Goal: Task Accomplishment & Management: Manage account settings

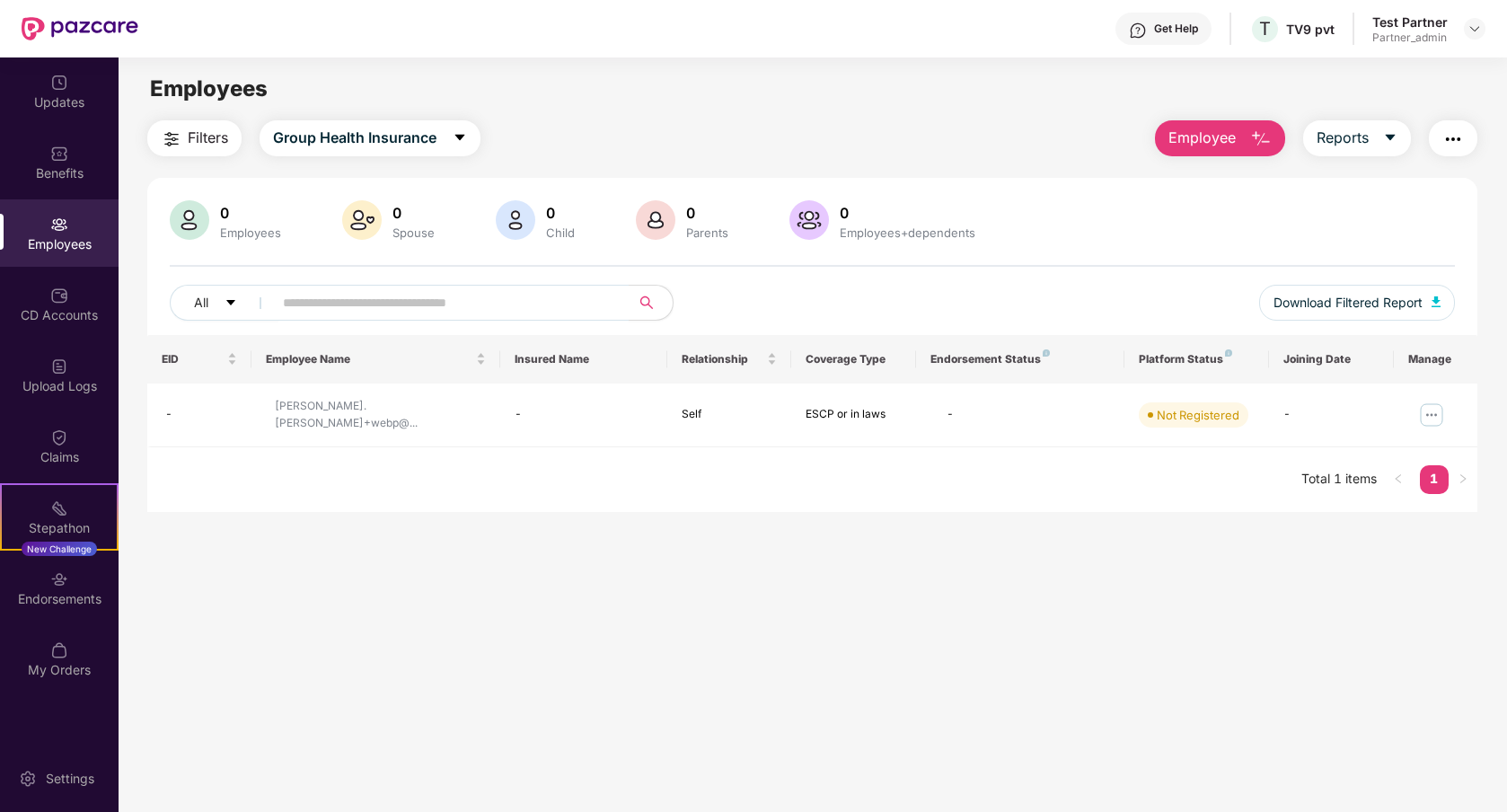
click at [1433, 138] on button "button" at bounding box center [1454, 138] width 49 height 36
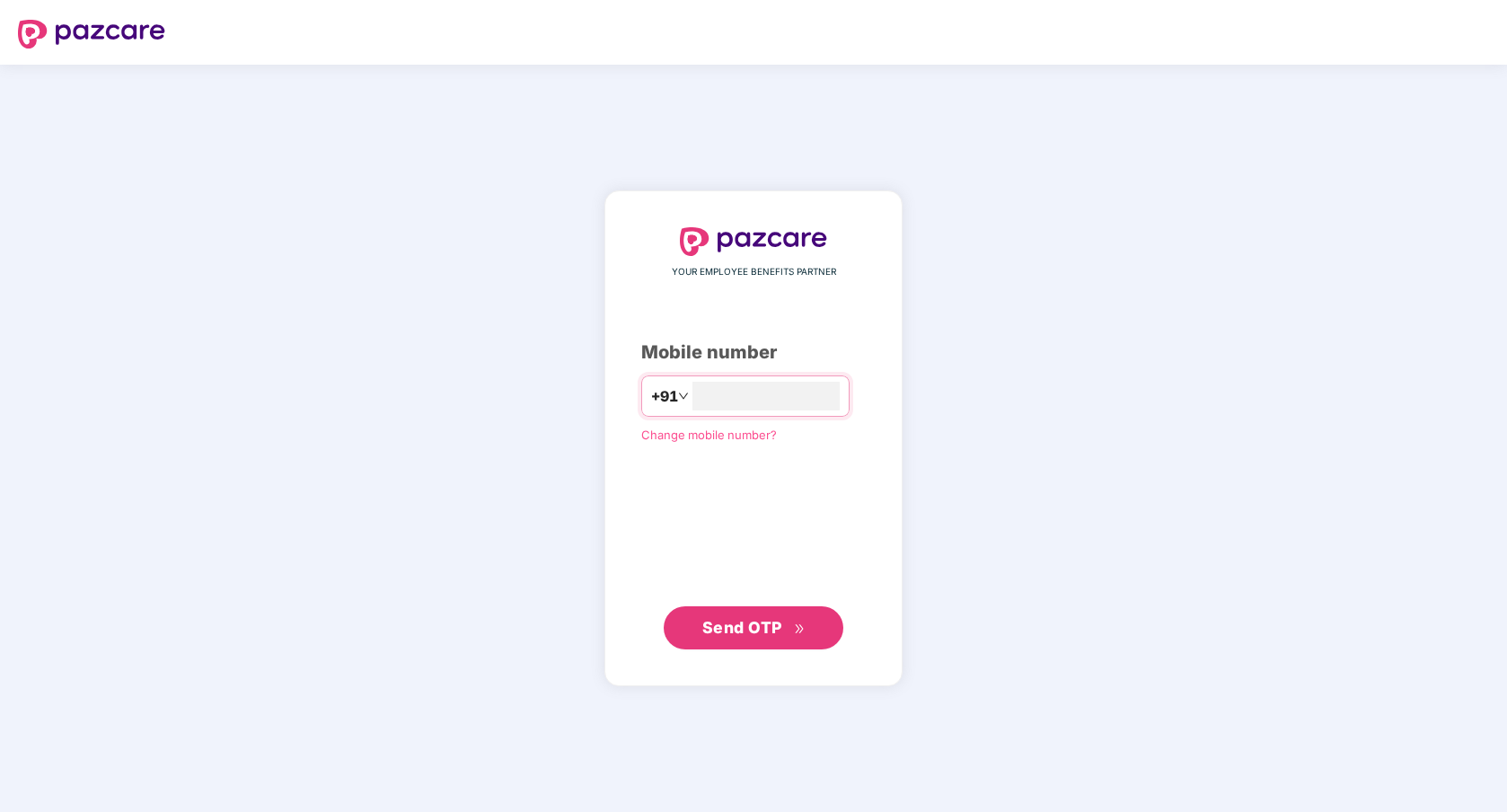
type input "**********"
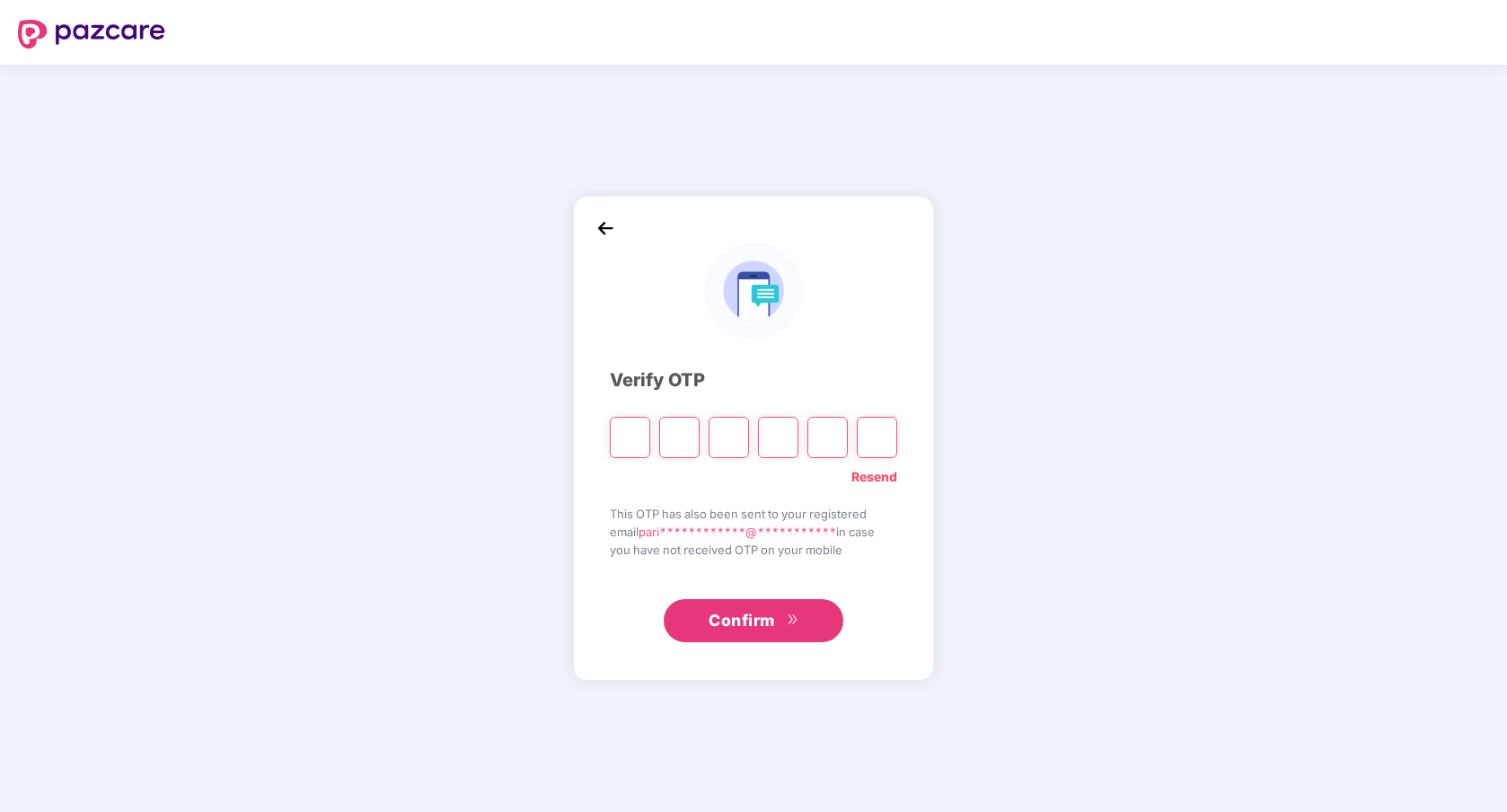
type input "*"
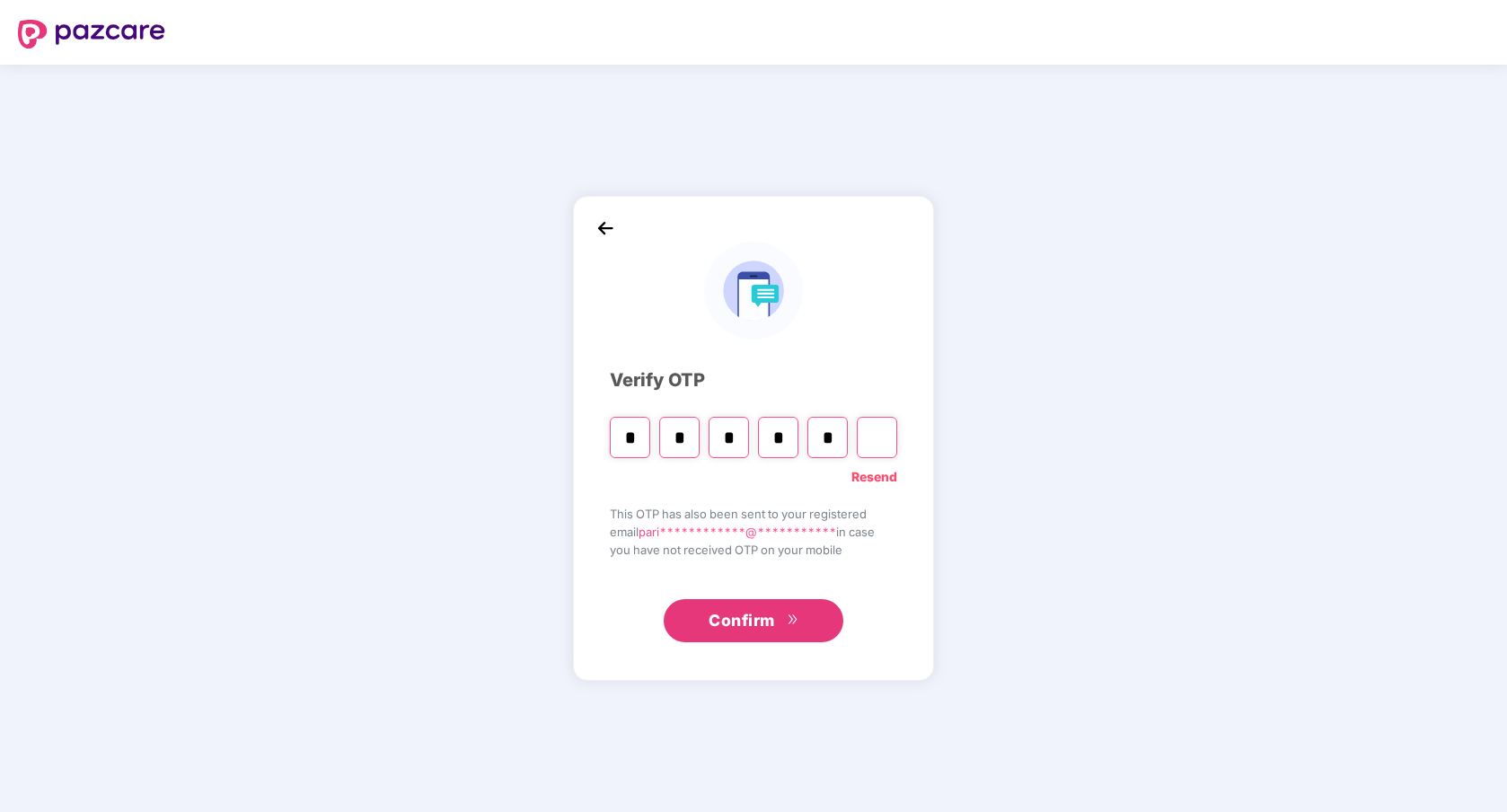
type input "*"
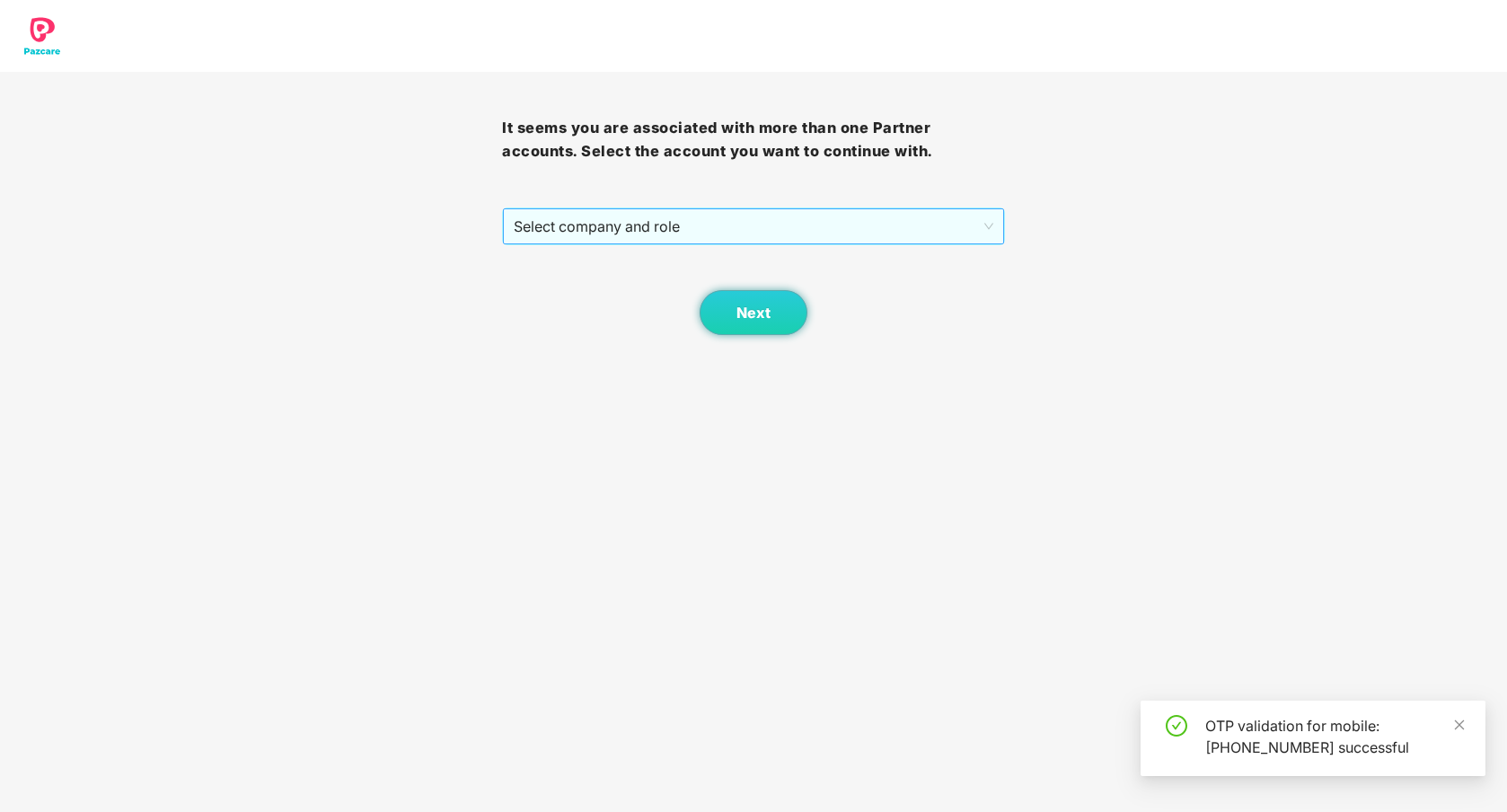
click at [573, 223] on span "Select company and role" at bounding box center [753, 226] width 478 height 34
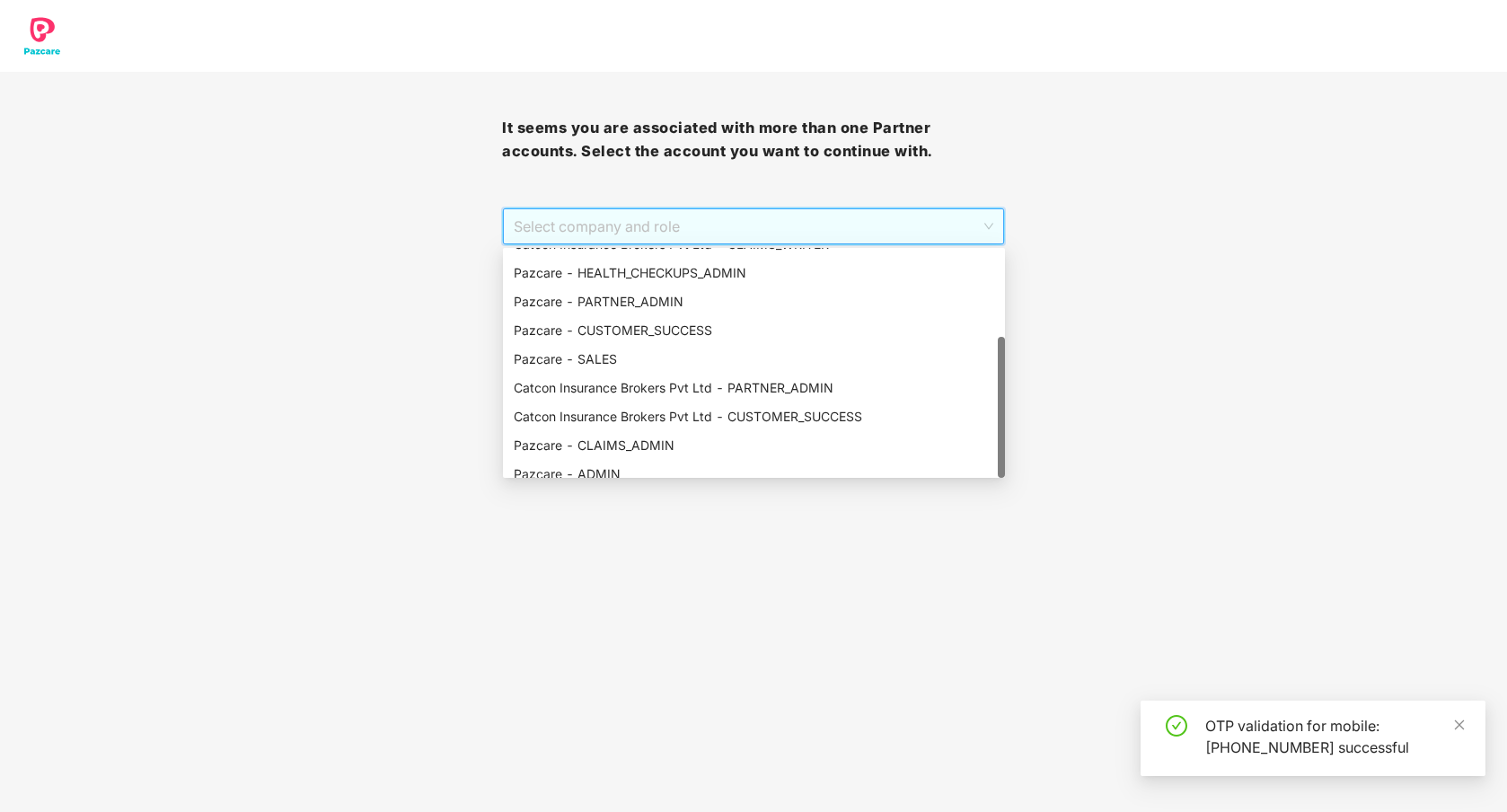
scroll to position [143, 0]
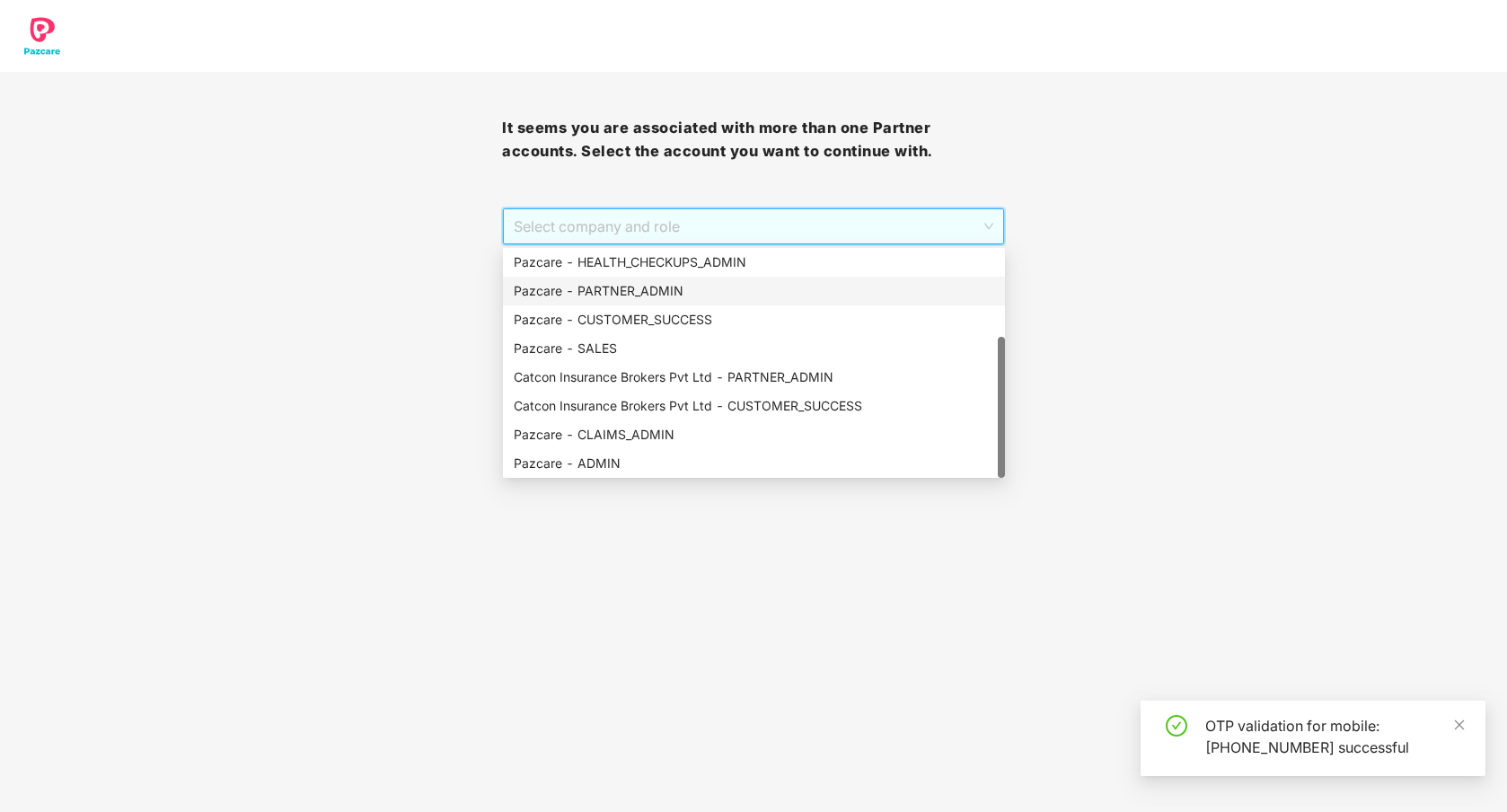
click at [603, 288] on div "Pazcare - PARTNER_ADMIN" at bounding box center [754, 291] width 480 height 20
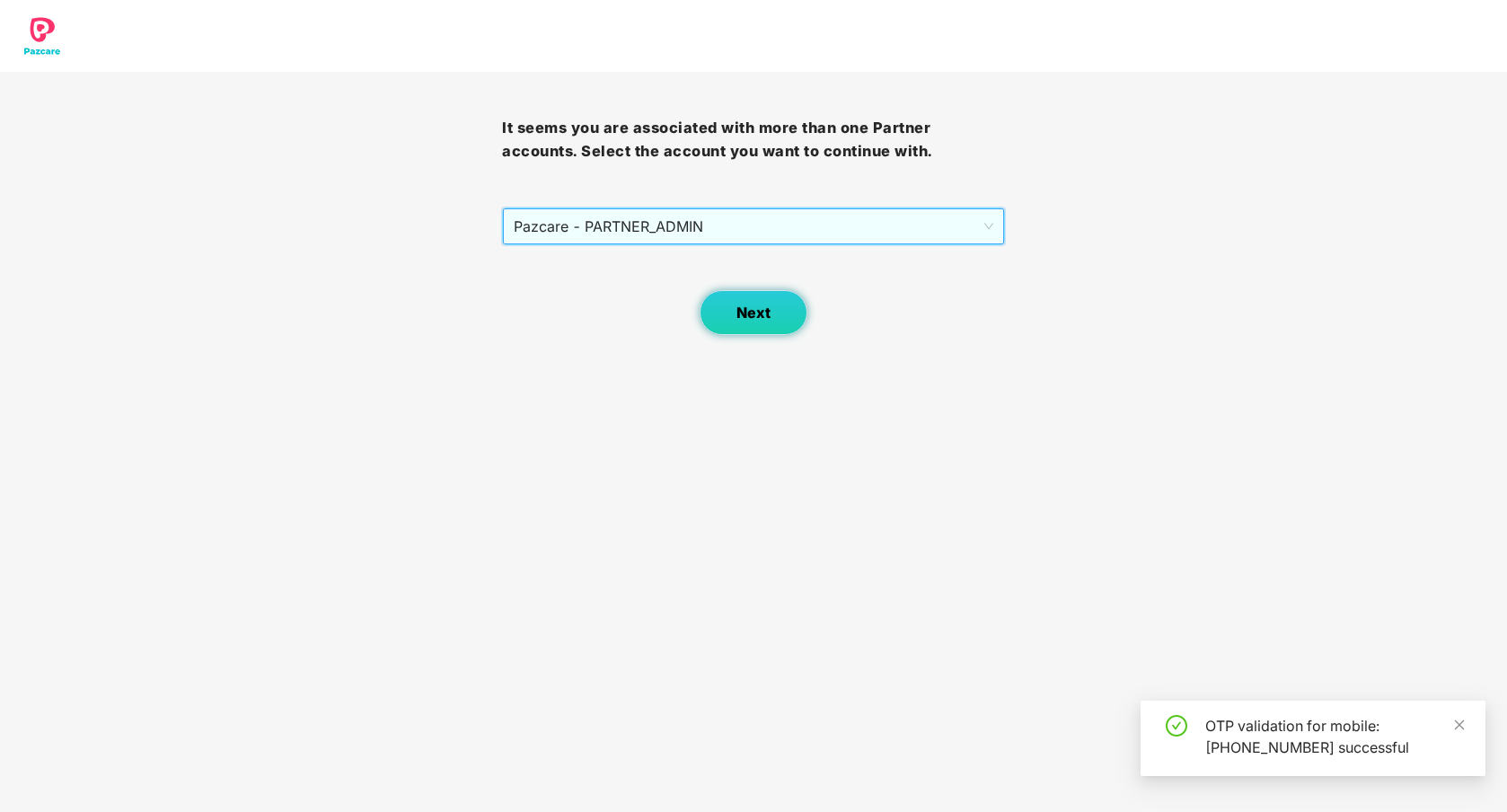
click at [733, 318] on button "Next" at bounding box center [753, 312] width 108 height 45
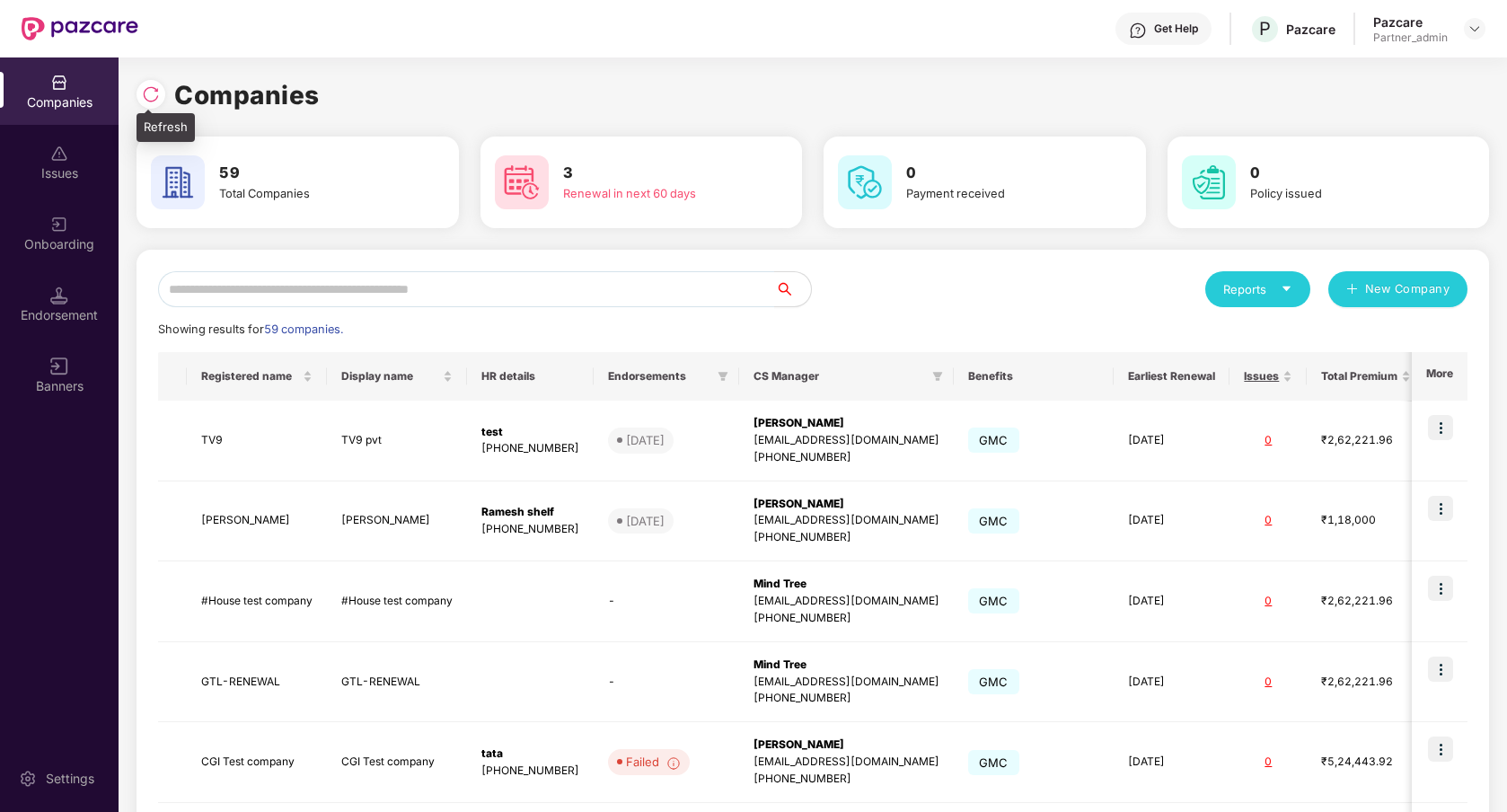
click at [150, 91] on img at bounding box center [150, 94] width 18 height 18
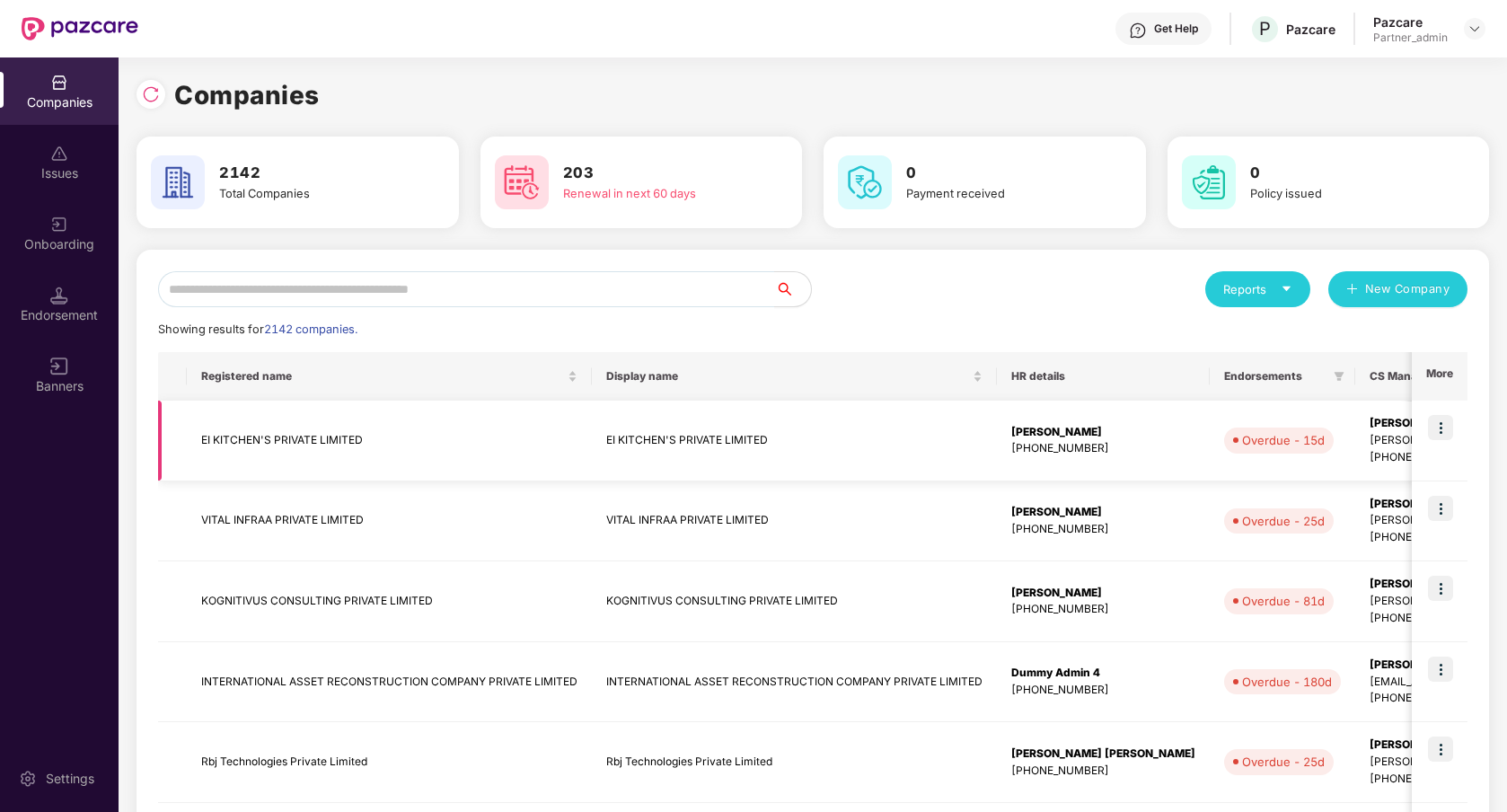
click at [1433, 432] on img at bounding box center [1440, 427] width 25 height 25
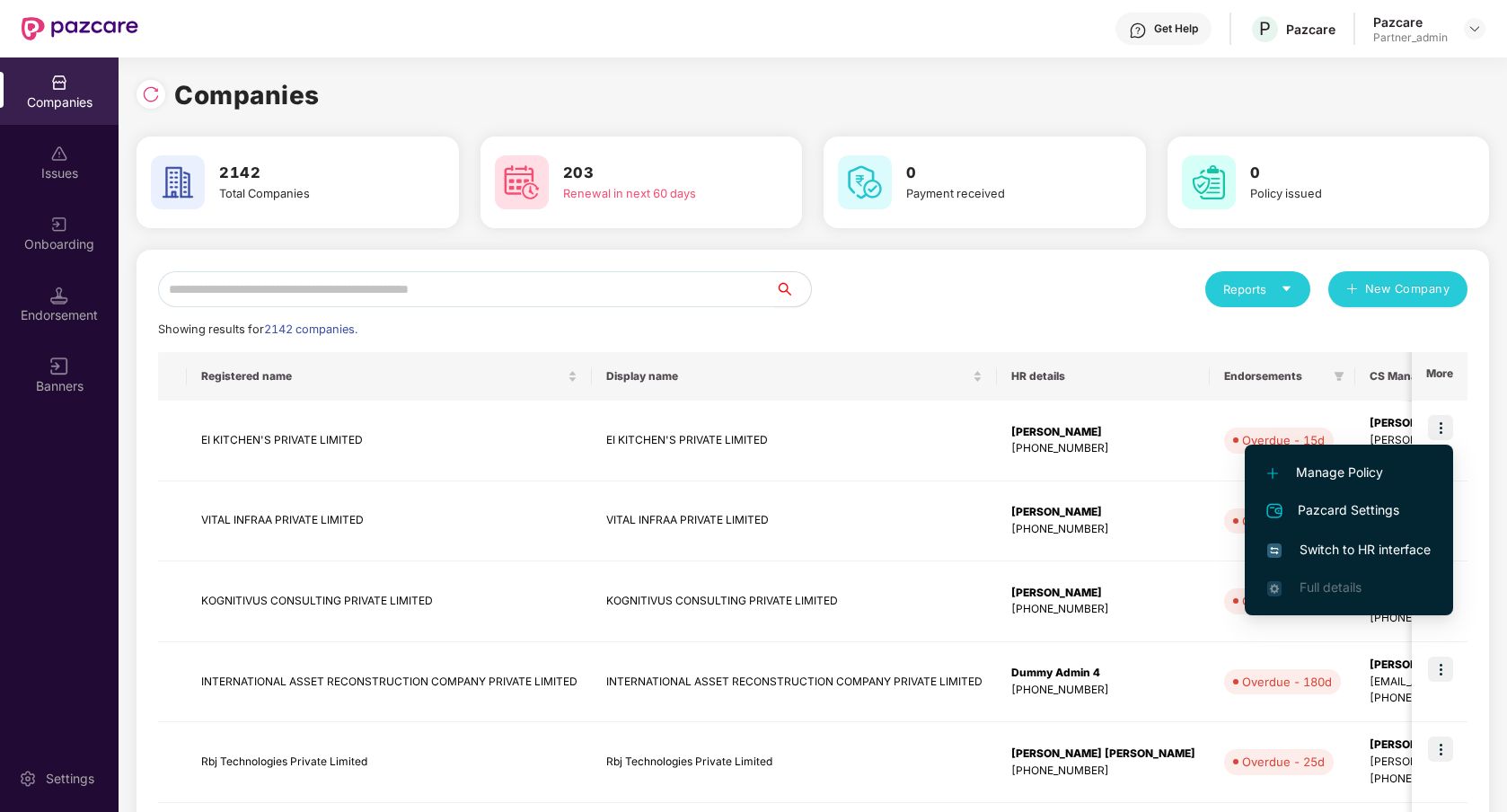
click at [1361, 547] on span "Switch to HR interface" at bounding box center [1349, 549] width 163 height 20
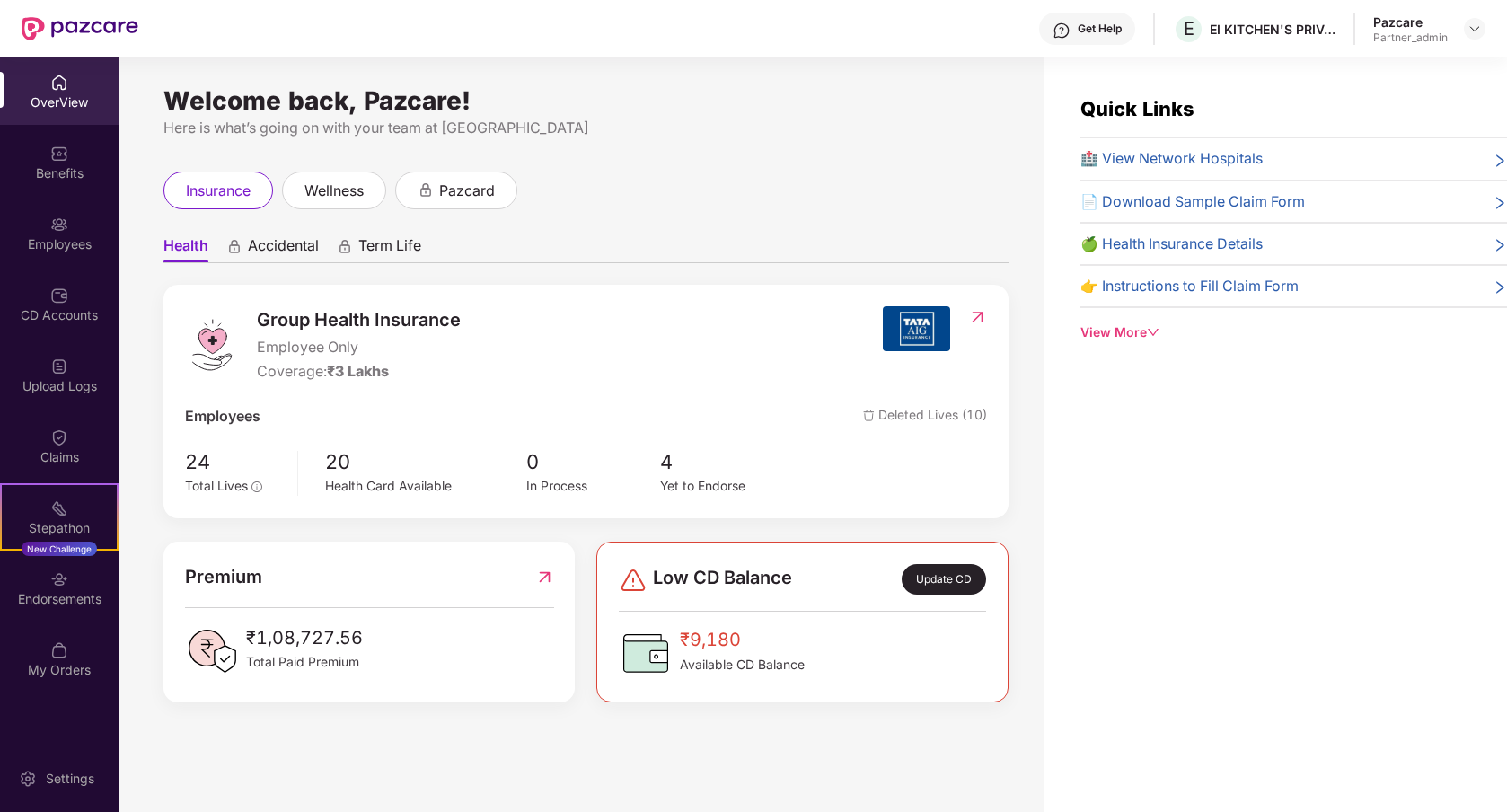
click at [81, 252] on div "Employees" at bounding box center [59, 233] width 118 height 68
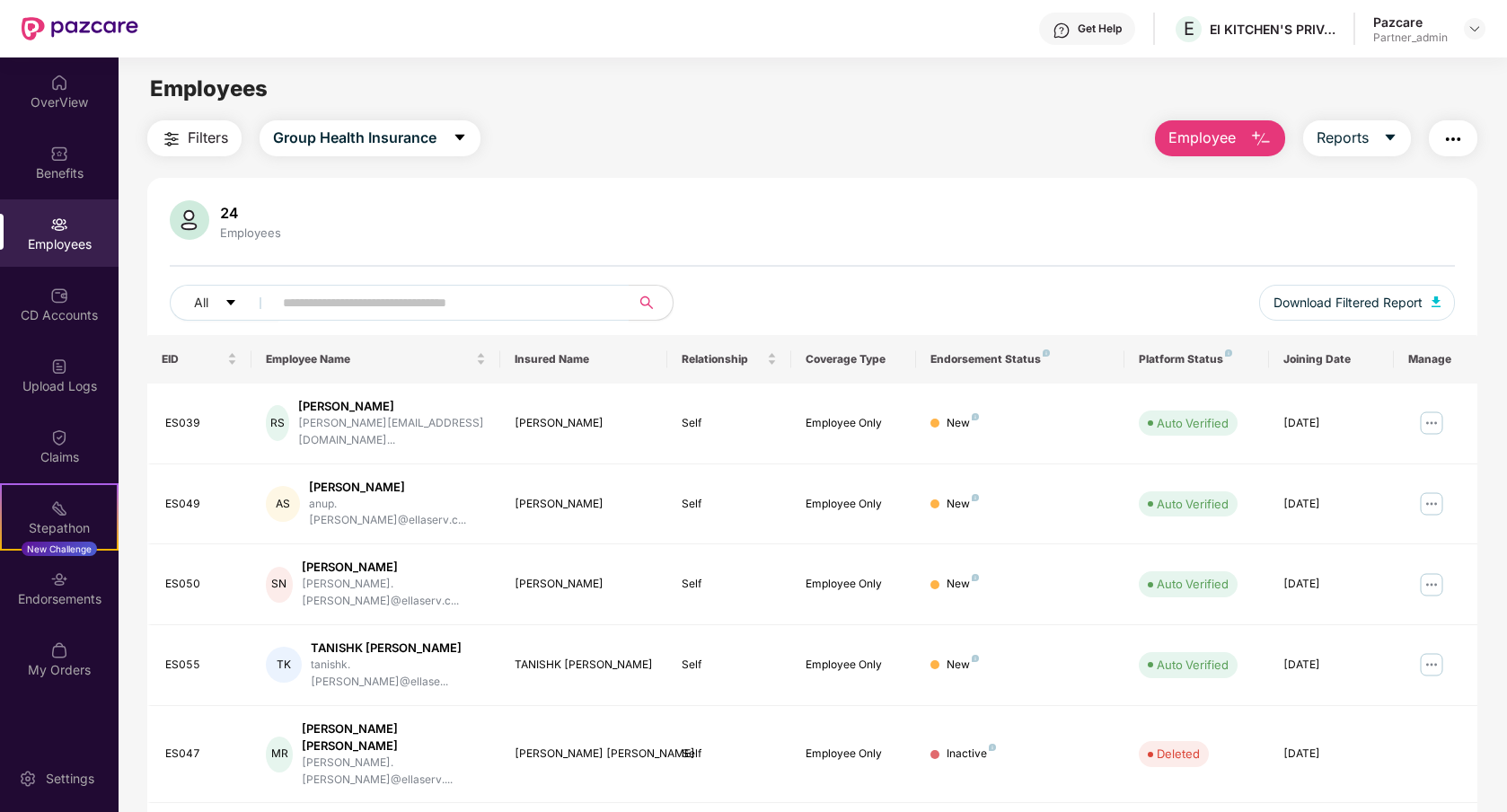
click at [1453, 145] on img "button" at bounding box center [1453, 139] width 22 height 22
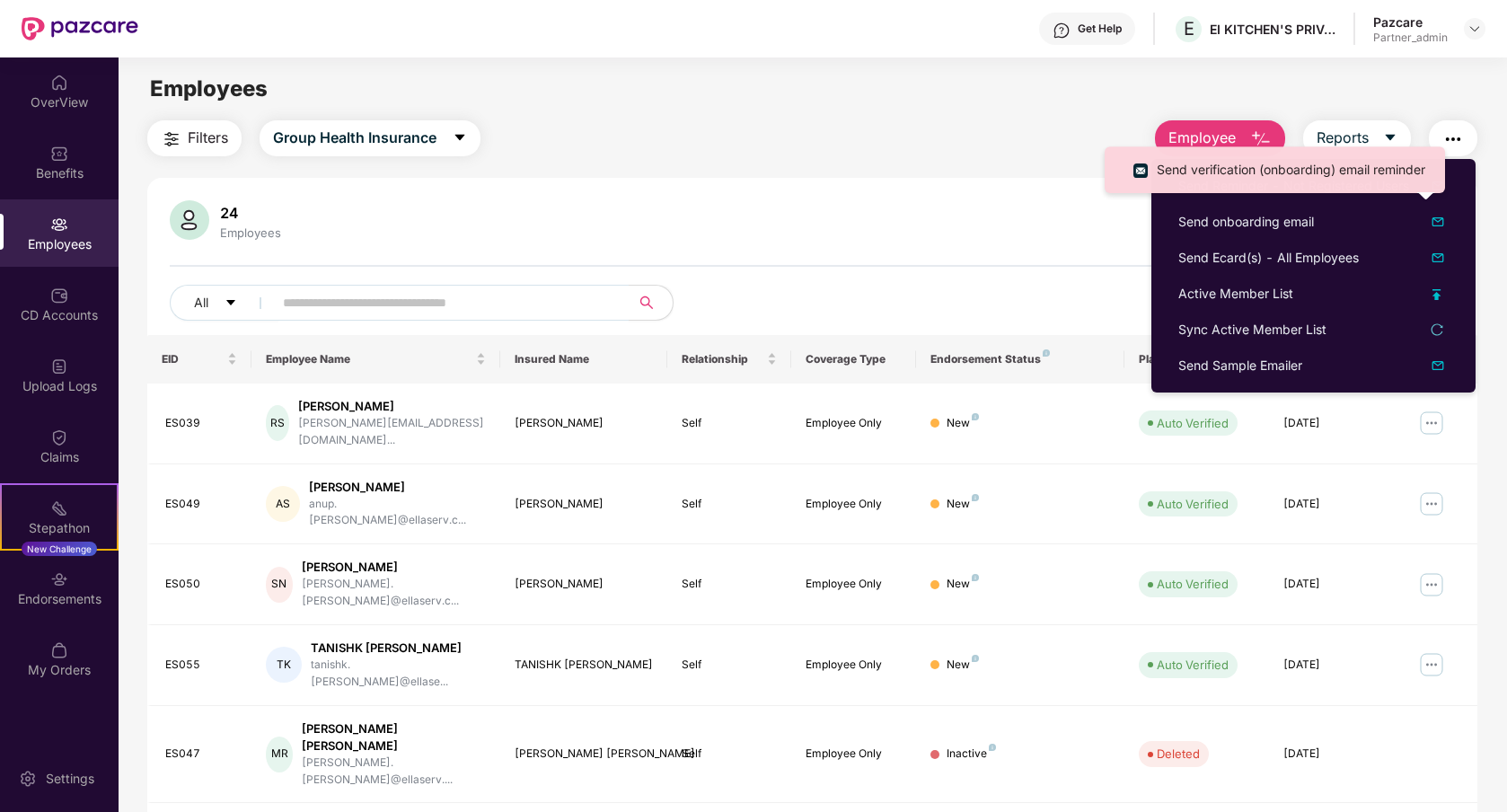
click at [864, 215] on div "24 Employees" at bounding box center [812, 222] width 1285 height 43
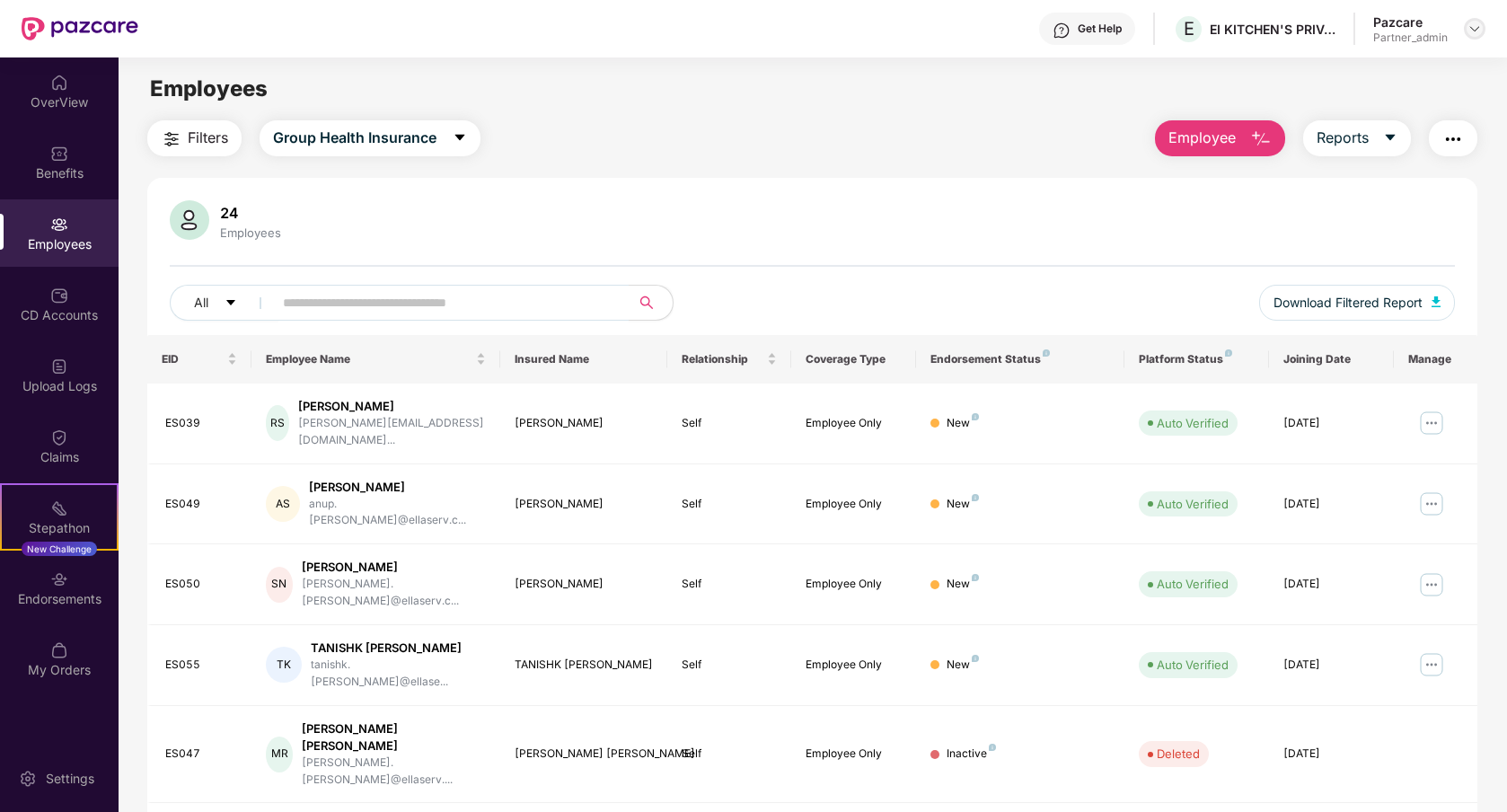
click at [1480, 31] on img at bounding box center [1474, 28] width 14 height 14
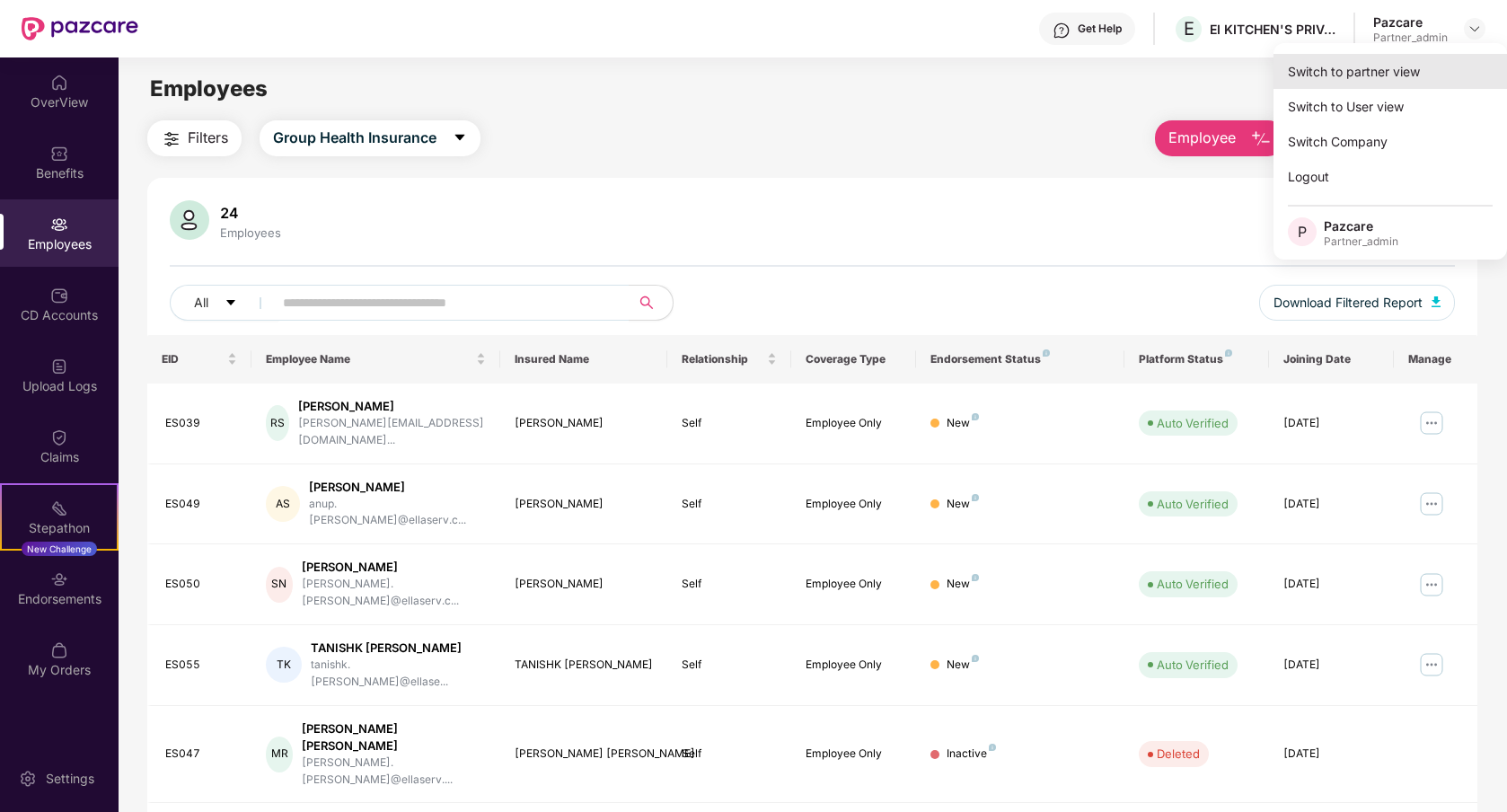
click at [1406, 69] on div "Switch to partner view" at bounding box center [1390, 70] width 234 height 35
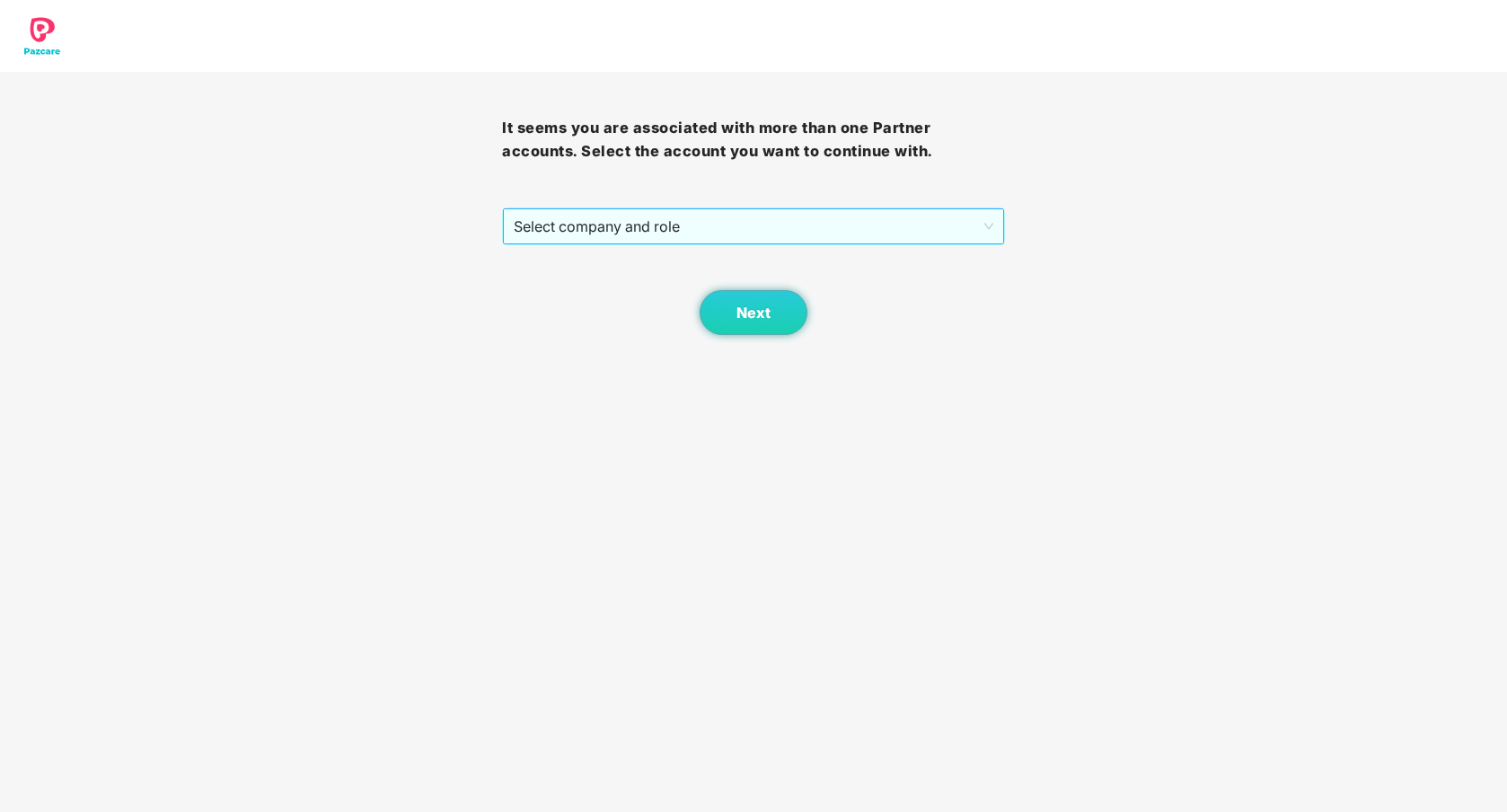
click at [876, 232] on span "Select company and role" at bounding box center [753, 226] width 478 height 34
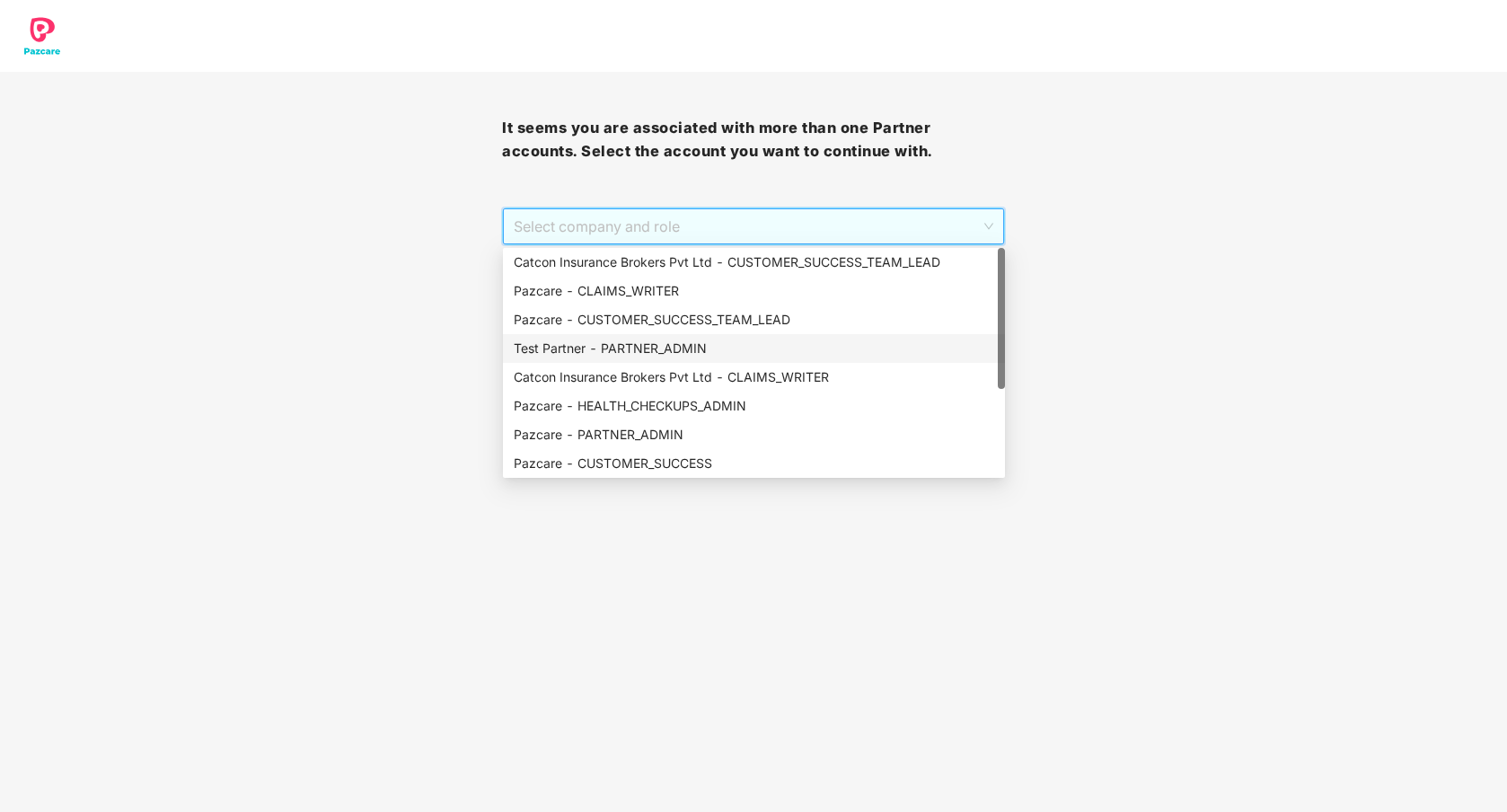
click at [656, 353] on div "Test Partner - PARTNER_ADMIN" at bounding box center [754, 348] width 480 height 20
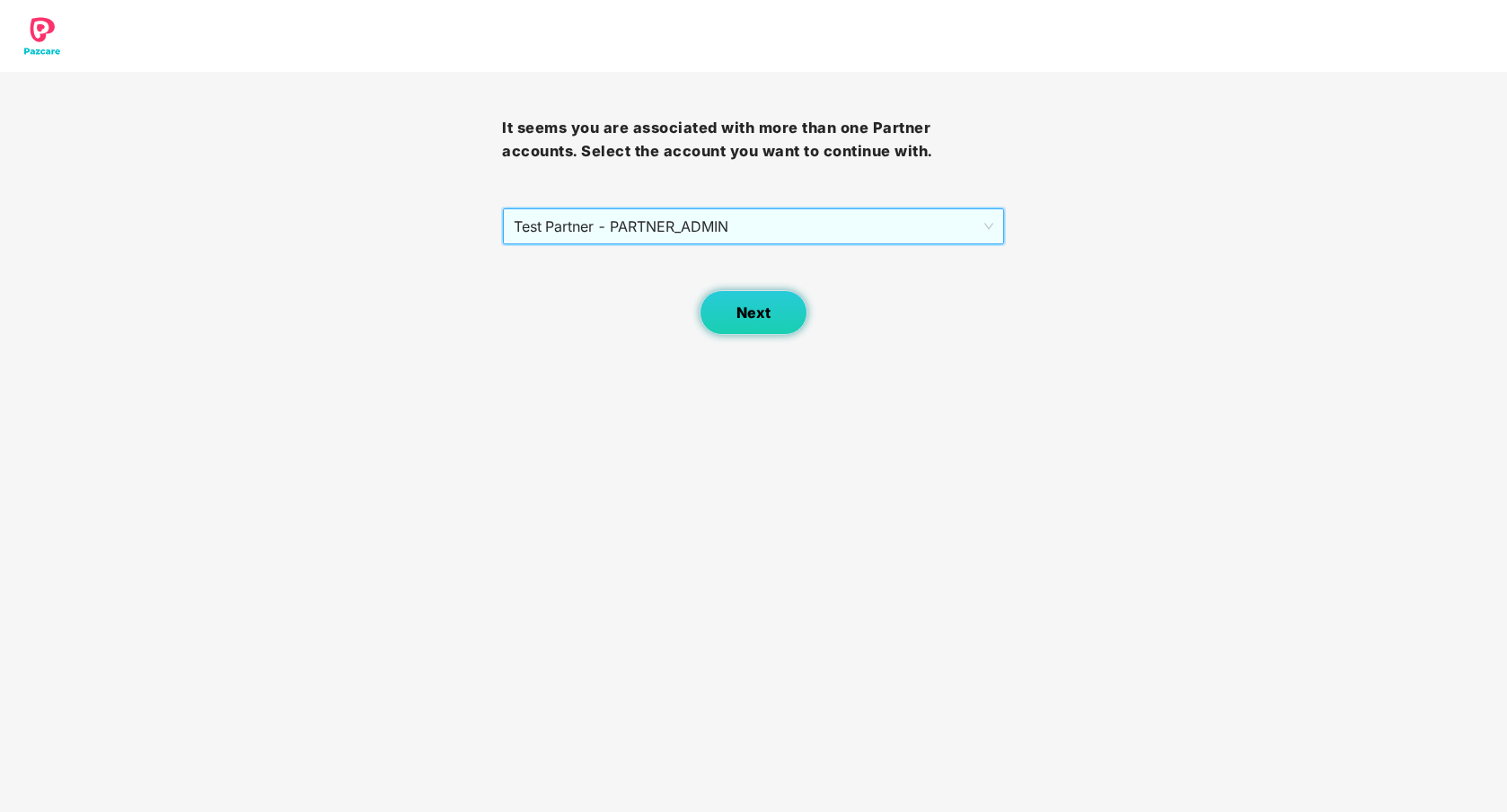
click at [733, 317] on button "Next" at bounding box center [753, 312] width 108 height 45
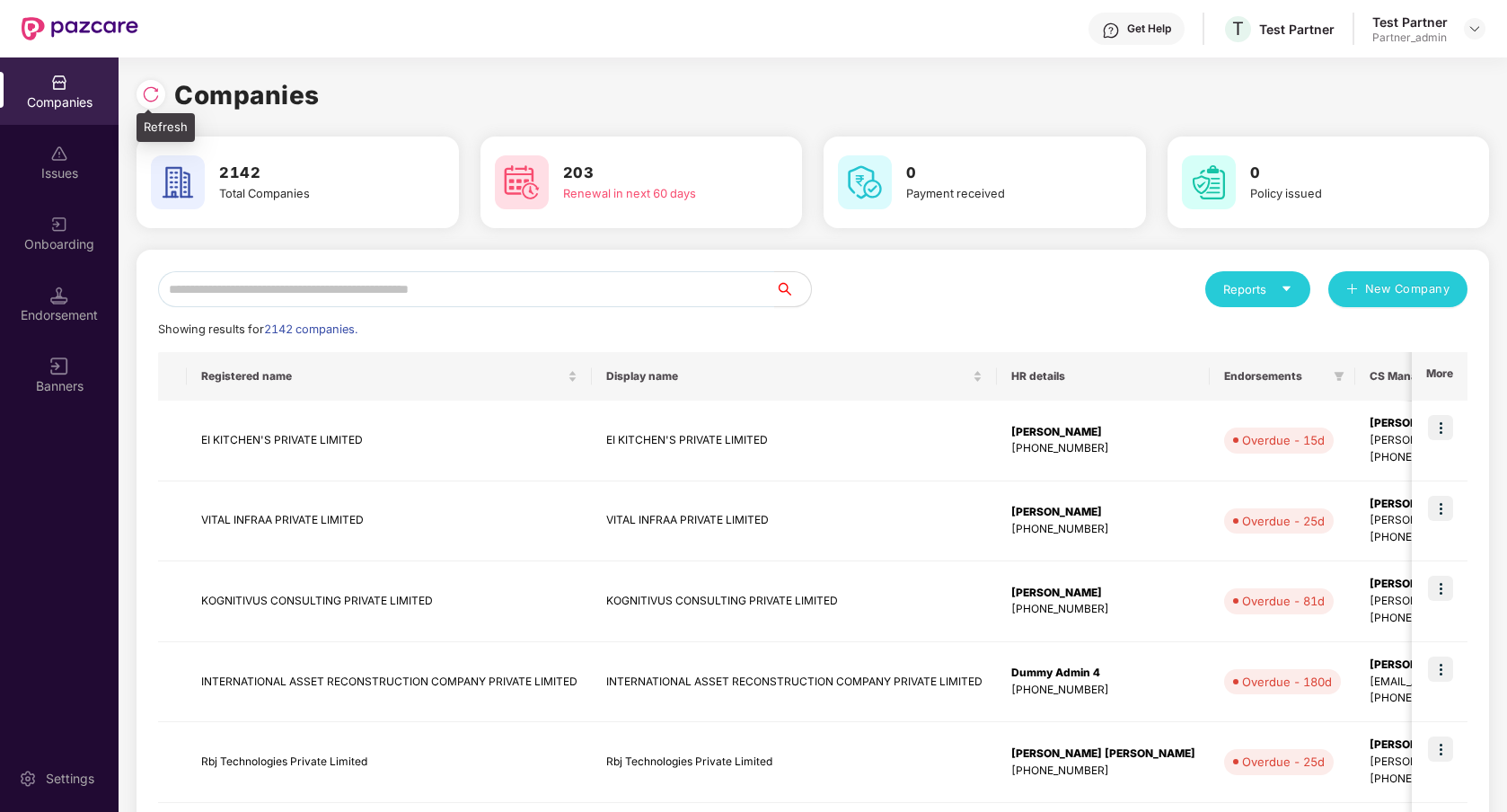
click at [151, 96] on img at bounding box center [150, 94] width 18 height 18
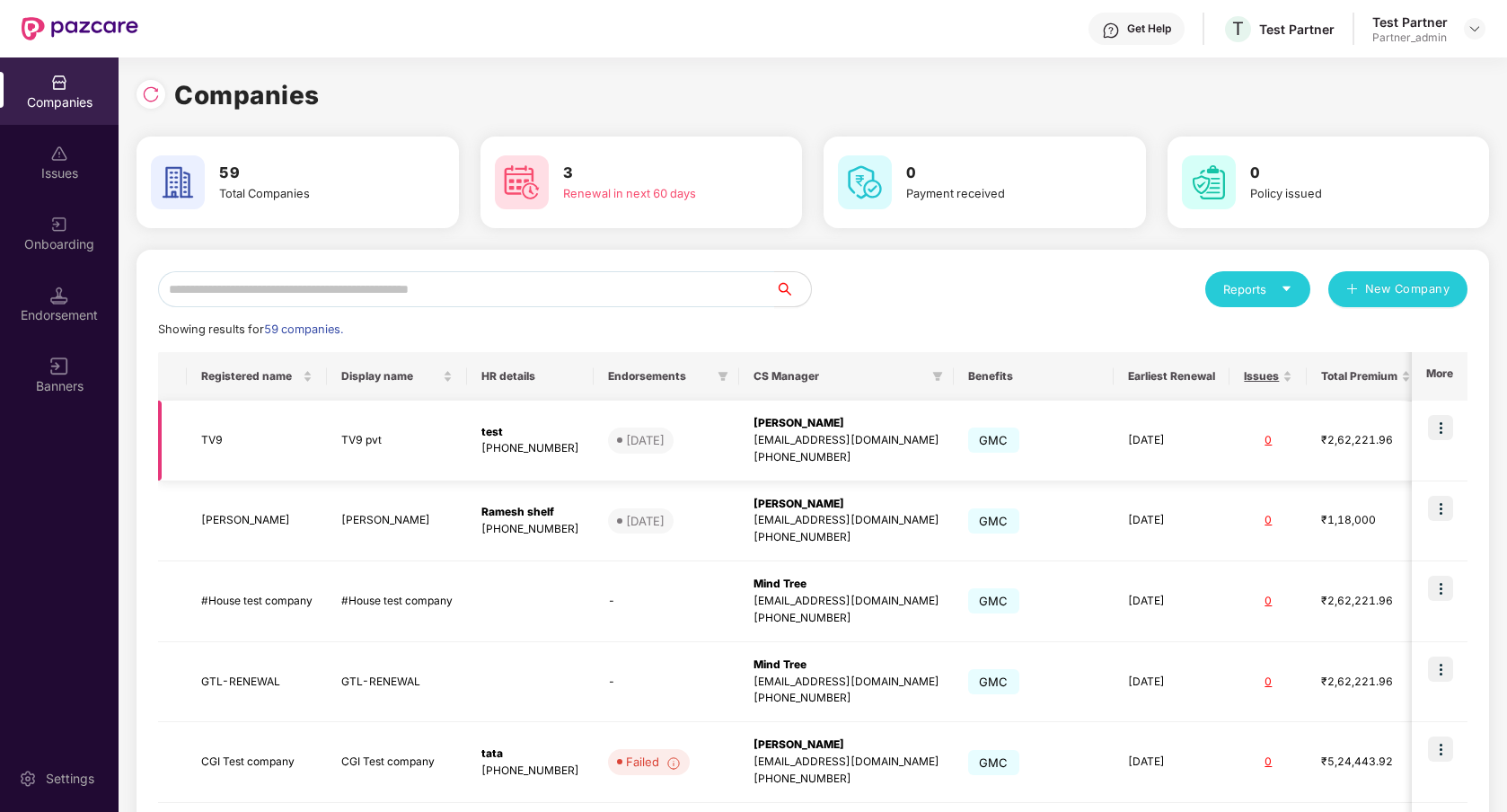
click at [1441, 436] on img at bounding box center [1440, 427] width 25 height 25
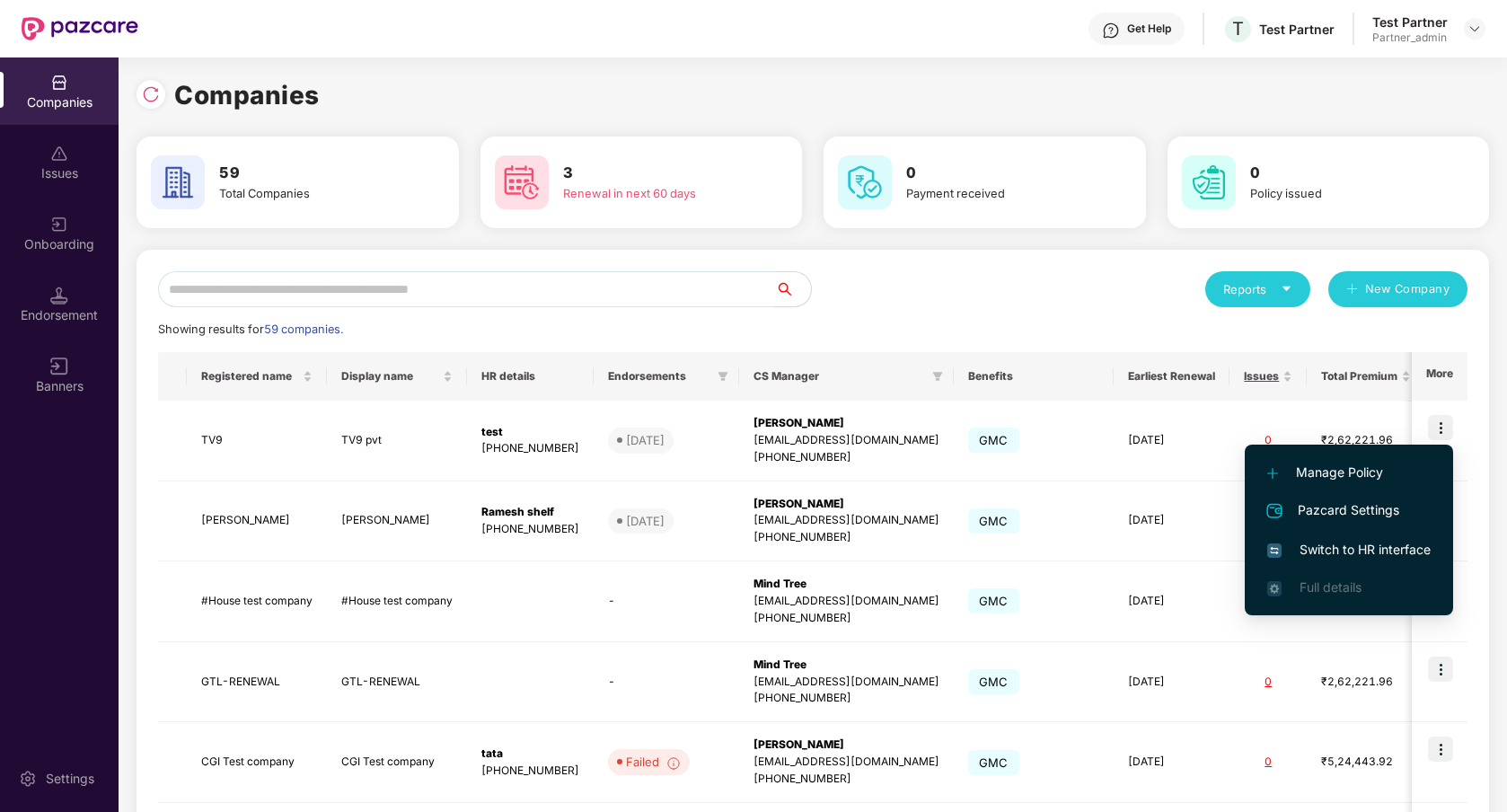
click at [1382, 546] on span "Switch to HR interface" at bounding box center [1349, 549] width 163 height 20
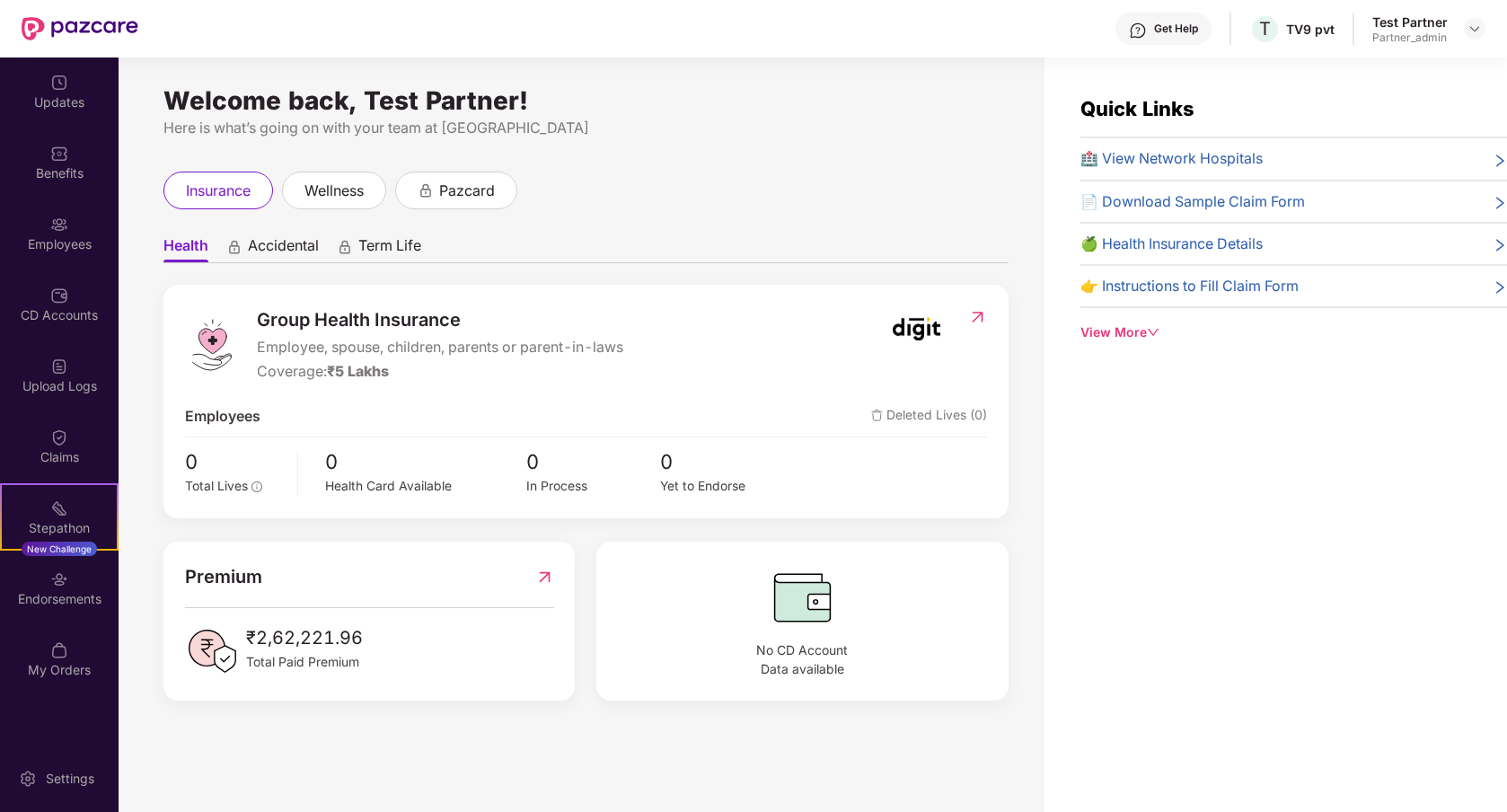
click at [77, 242] on div "Employees" at bounding box center [59, 244] width 118 height 18
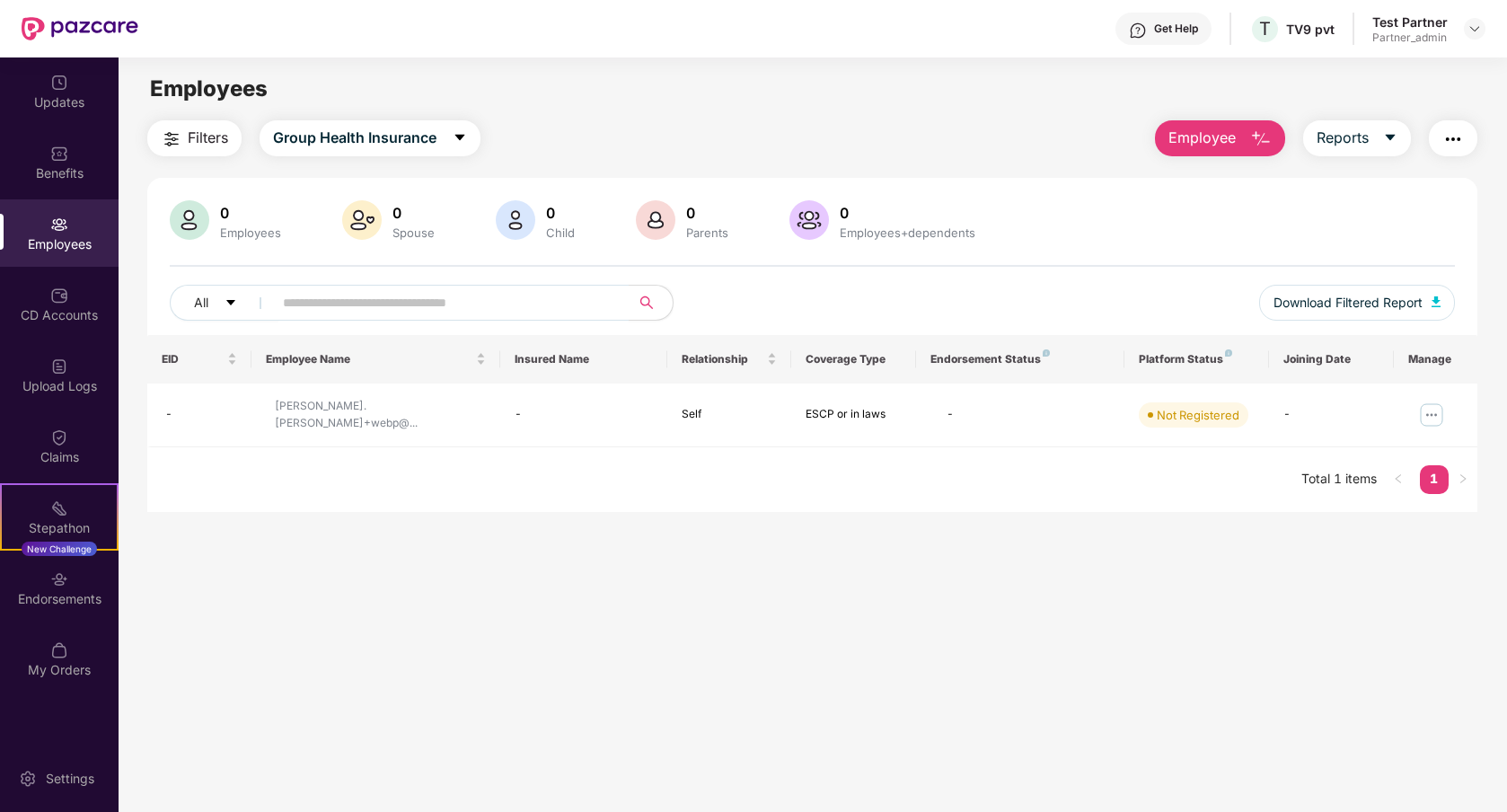
click at [1451, 128] on img "button" at bounding box center [1453, 139] width 22 height 22
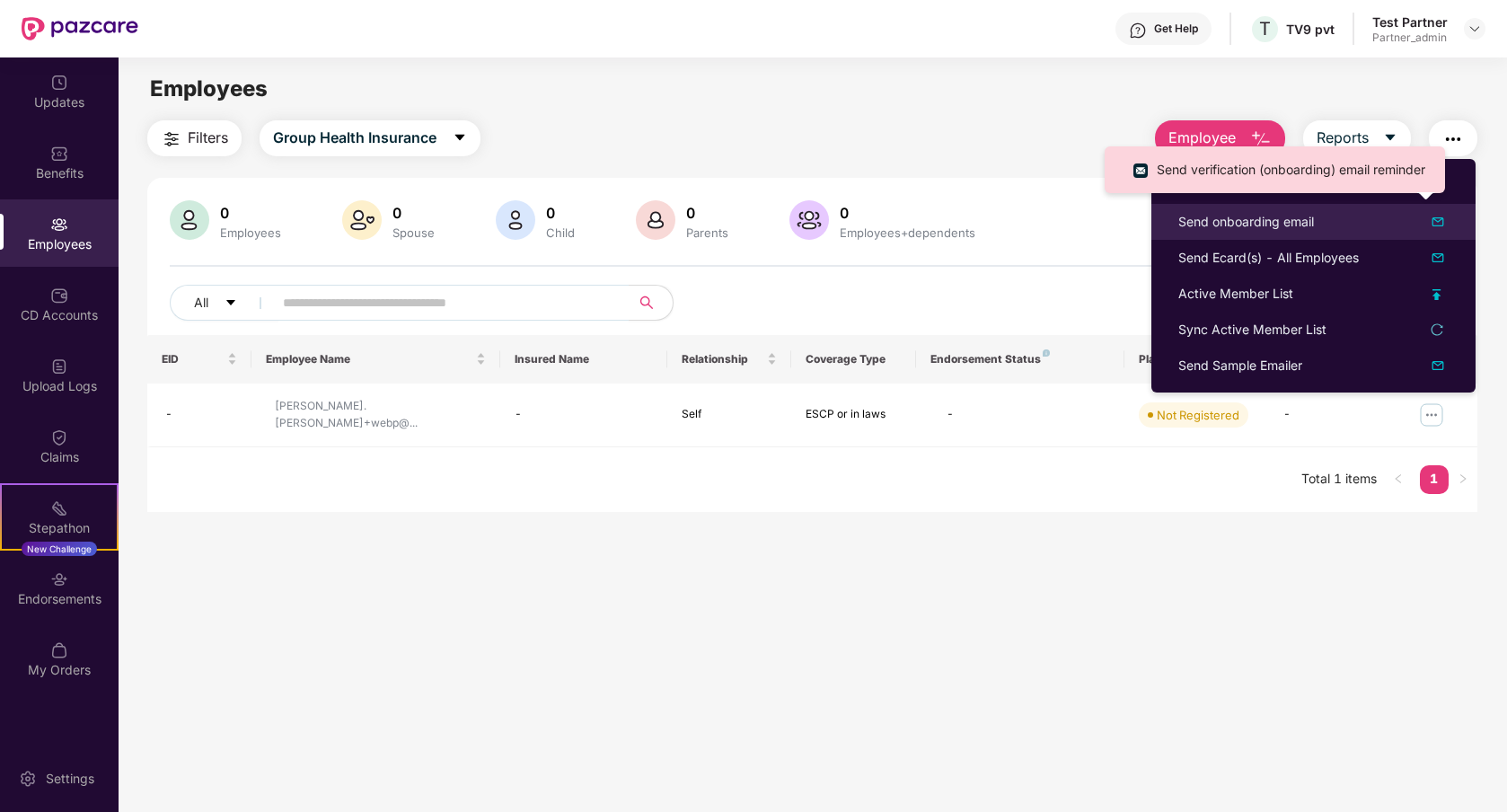
click at [1366, 230] on div "Send onboarding email" at bounding box center [1314, 221] width 270 height 22
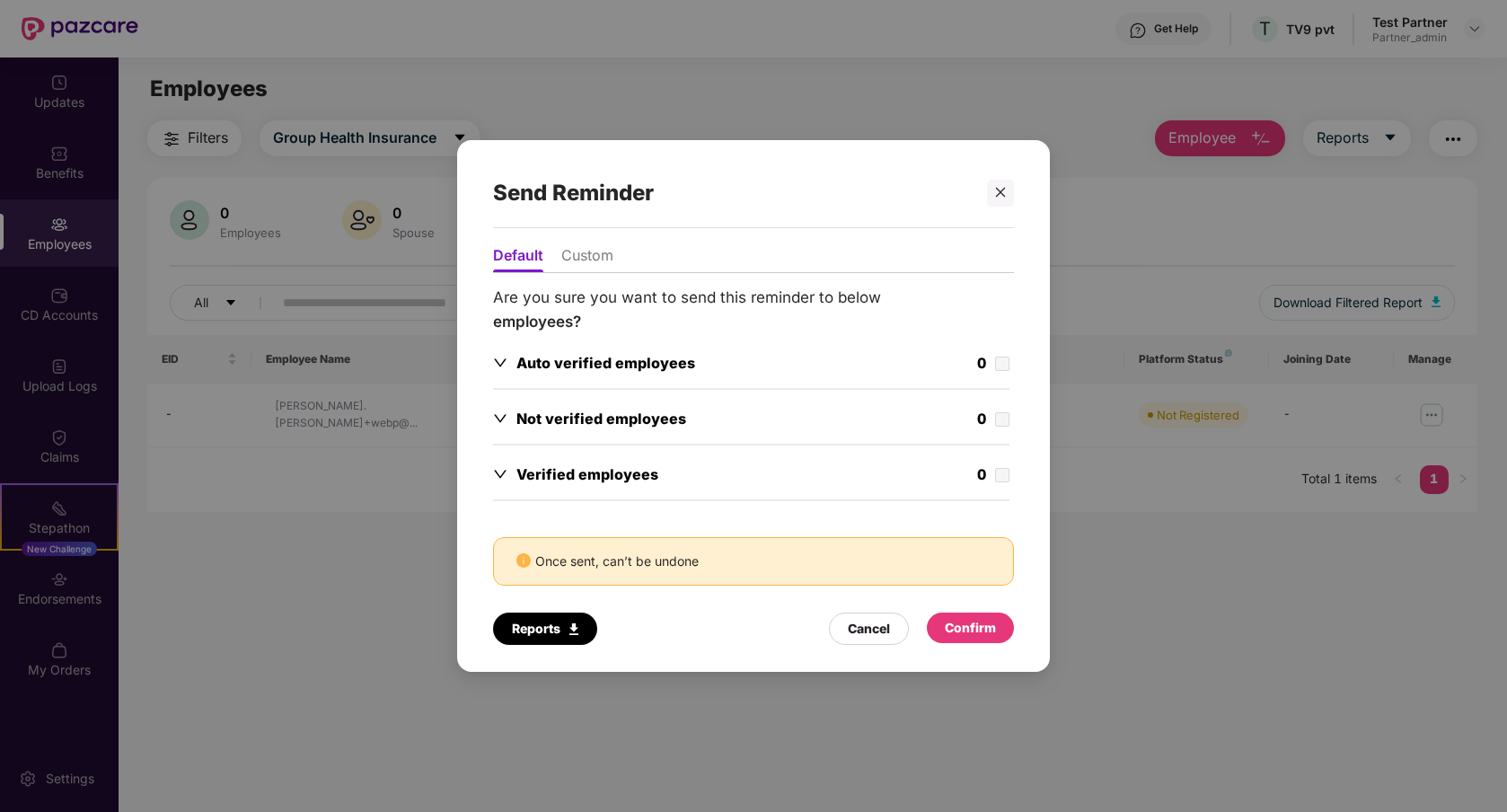
click at [488, 419] on div "Default Custom Are you sure you want to send this reminder to below employees? …" at bounding box center [753, 441] width 593 height 426
click at [509, 417] on div "Not verified employees" at bounding box center [590, 419] width 193 height 23
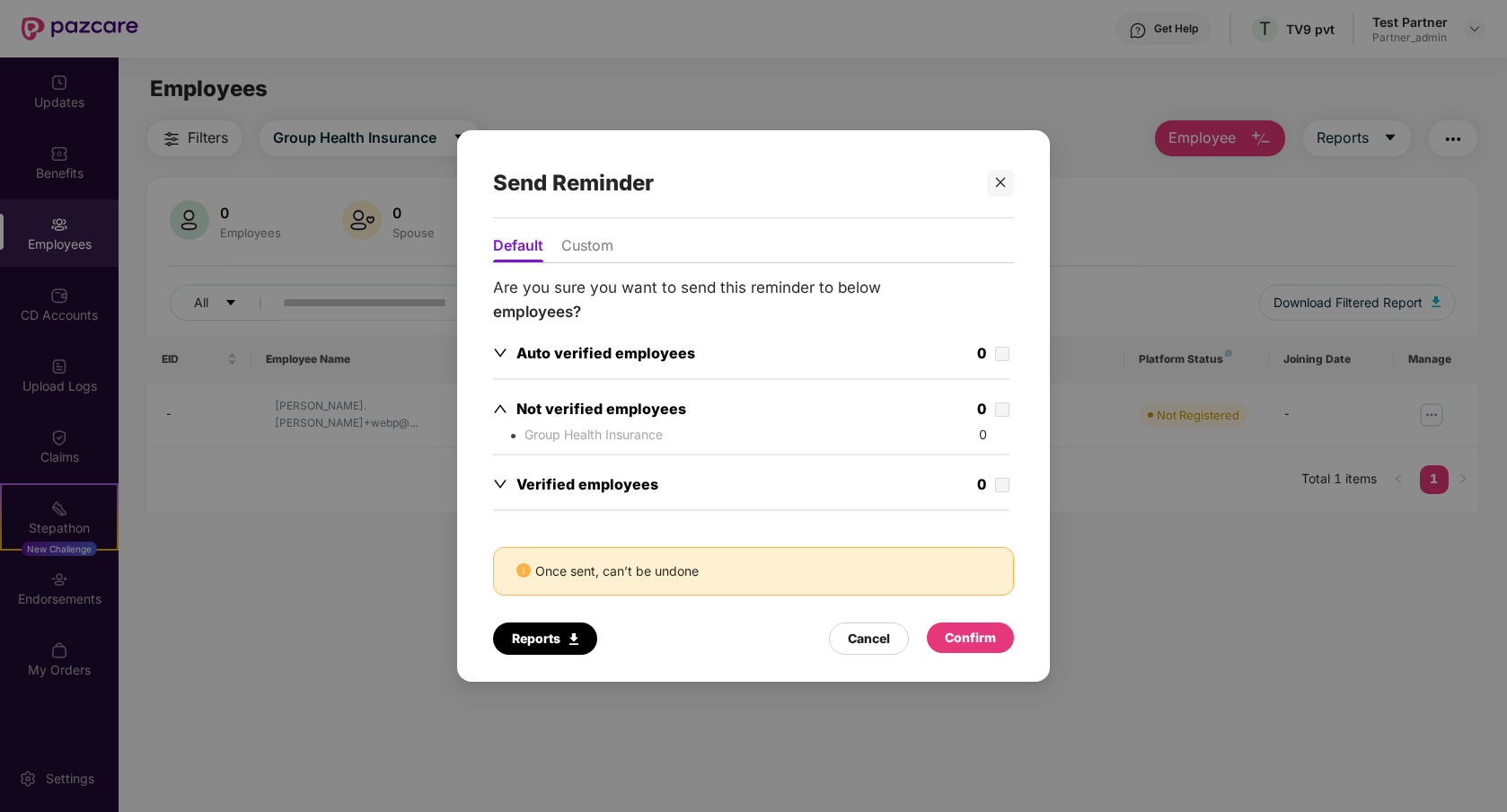
click at [509, 417] on div "Not verified employees" at bounding box center [590, 409] width 193 height 23
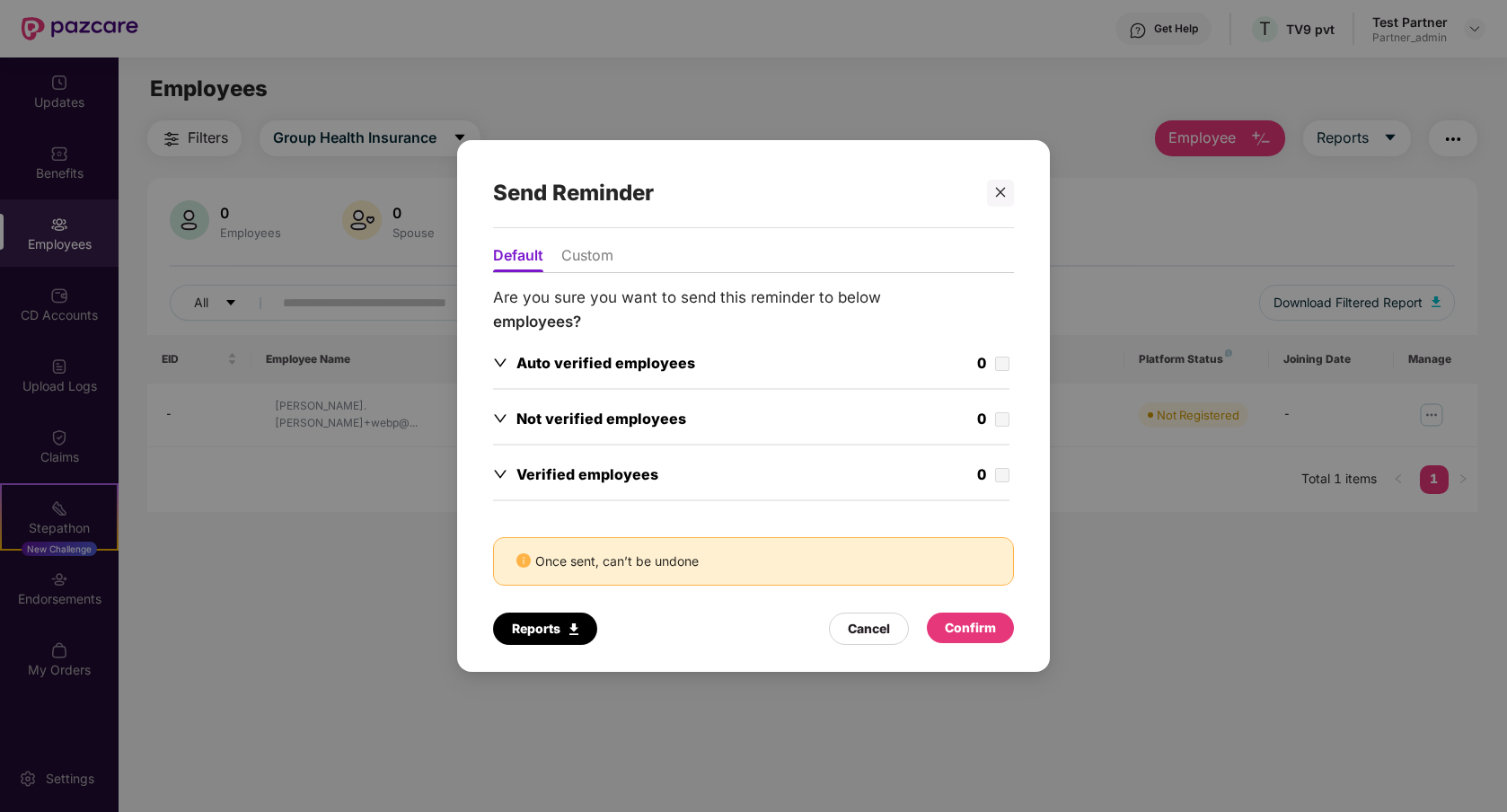
click at [509, 417] on div "Not verified employees" at bounding box center [590, 419] width 193 height 23
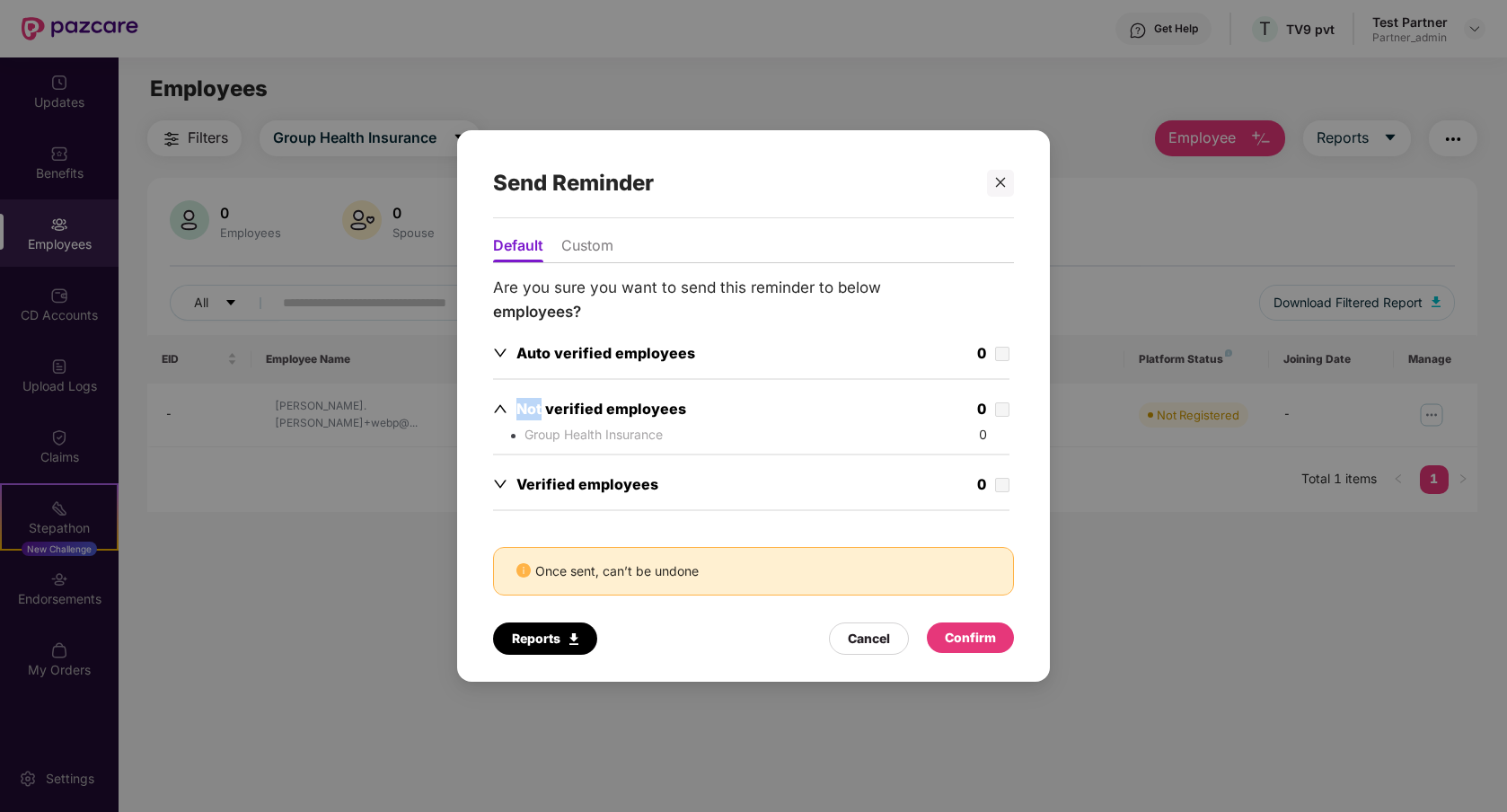
click at [509, 417] on div "Not verified employees" at bounding box center [590, 409] width 193 height 23
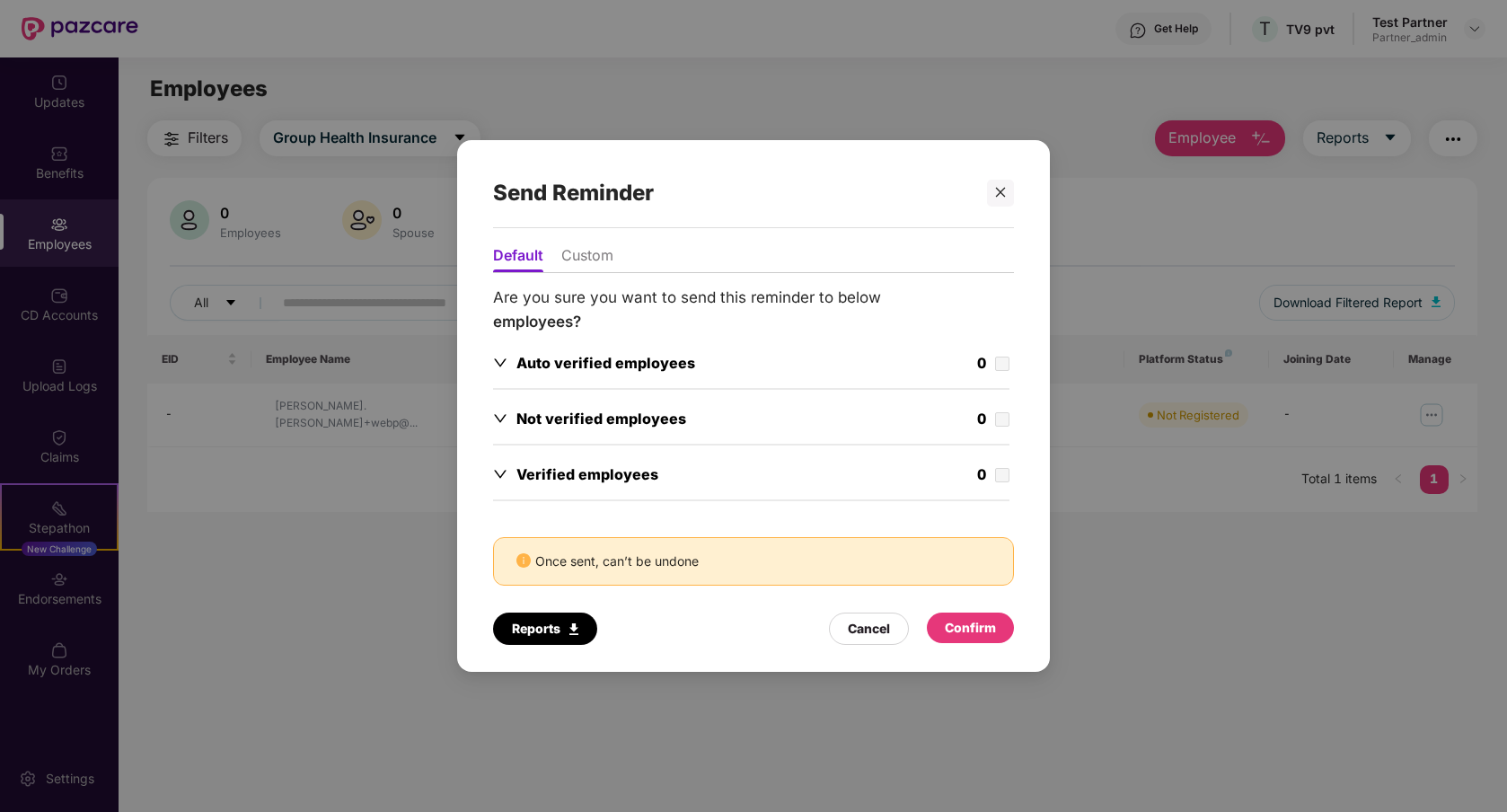
click at [581, 262] on li "Custom" at bounding box center [588, 259] width 53 height 26
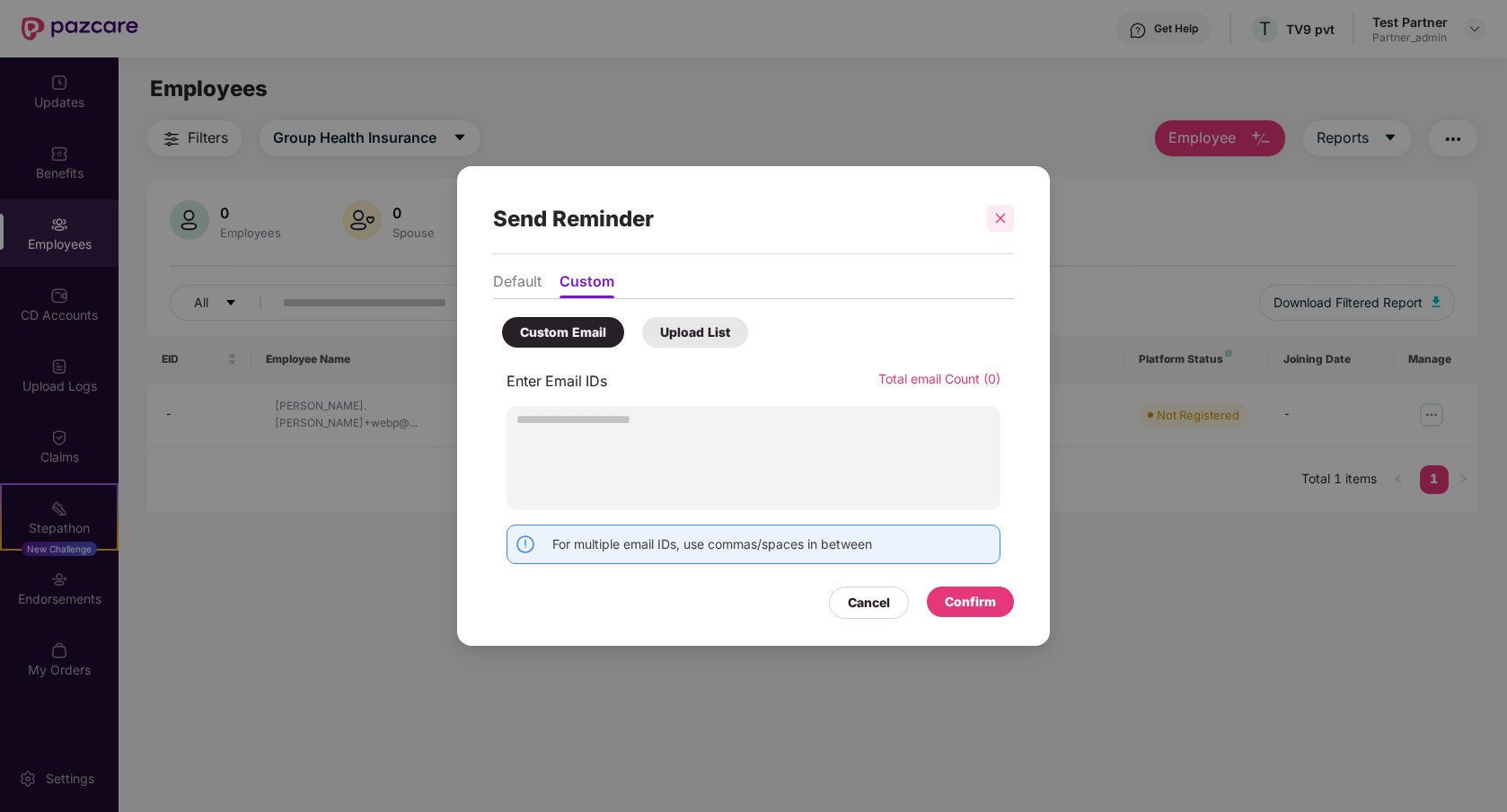
click at [991, 223] on div at bounding box center [1001, 218] width 27 height 27
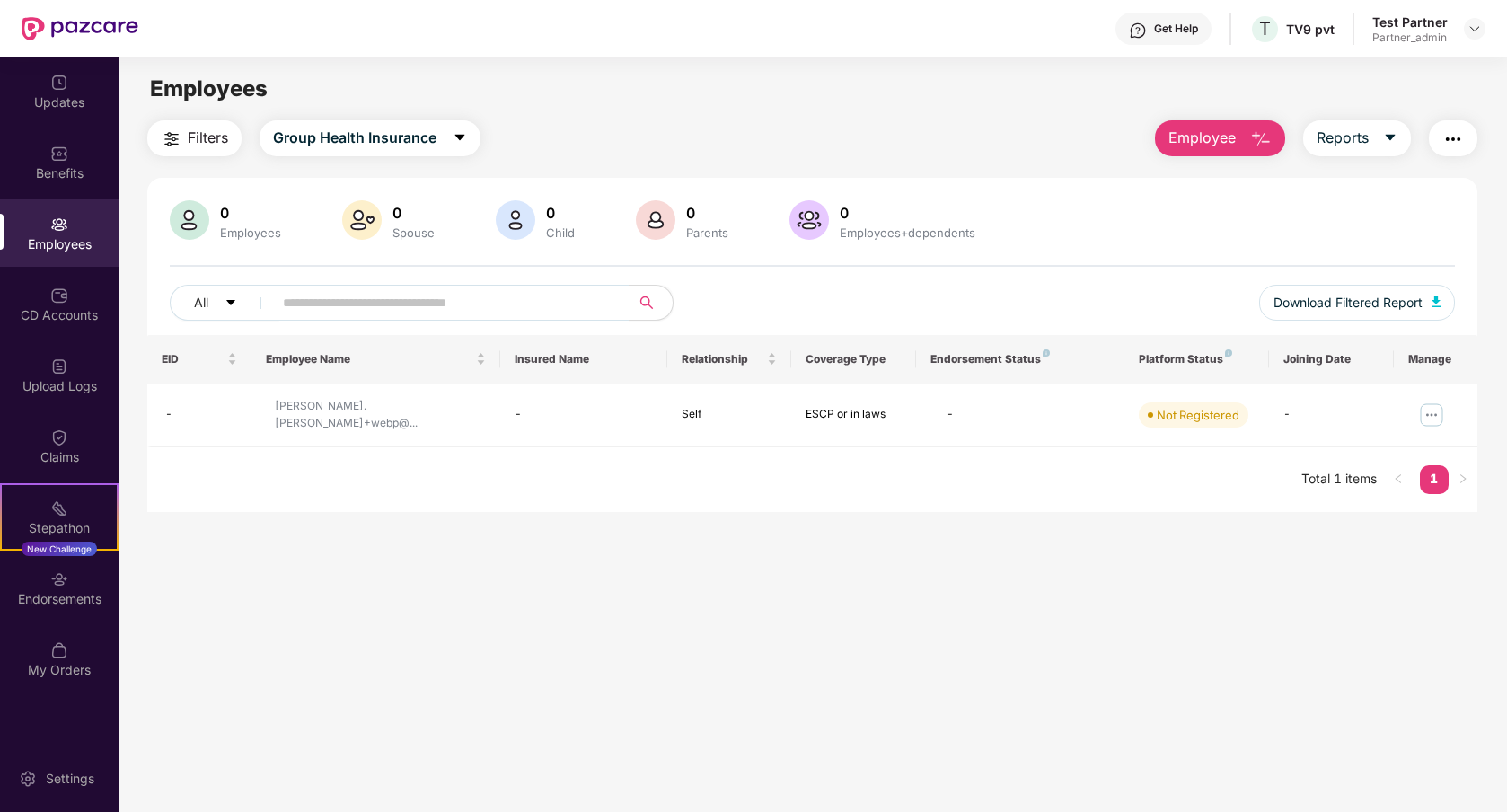
click at [1454, 139] on img "button" at bounding box center [1453, 139] width 22 height 22
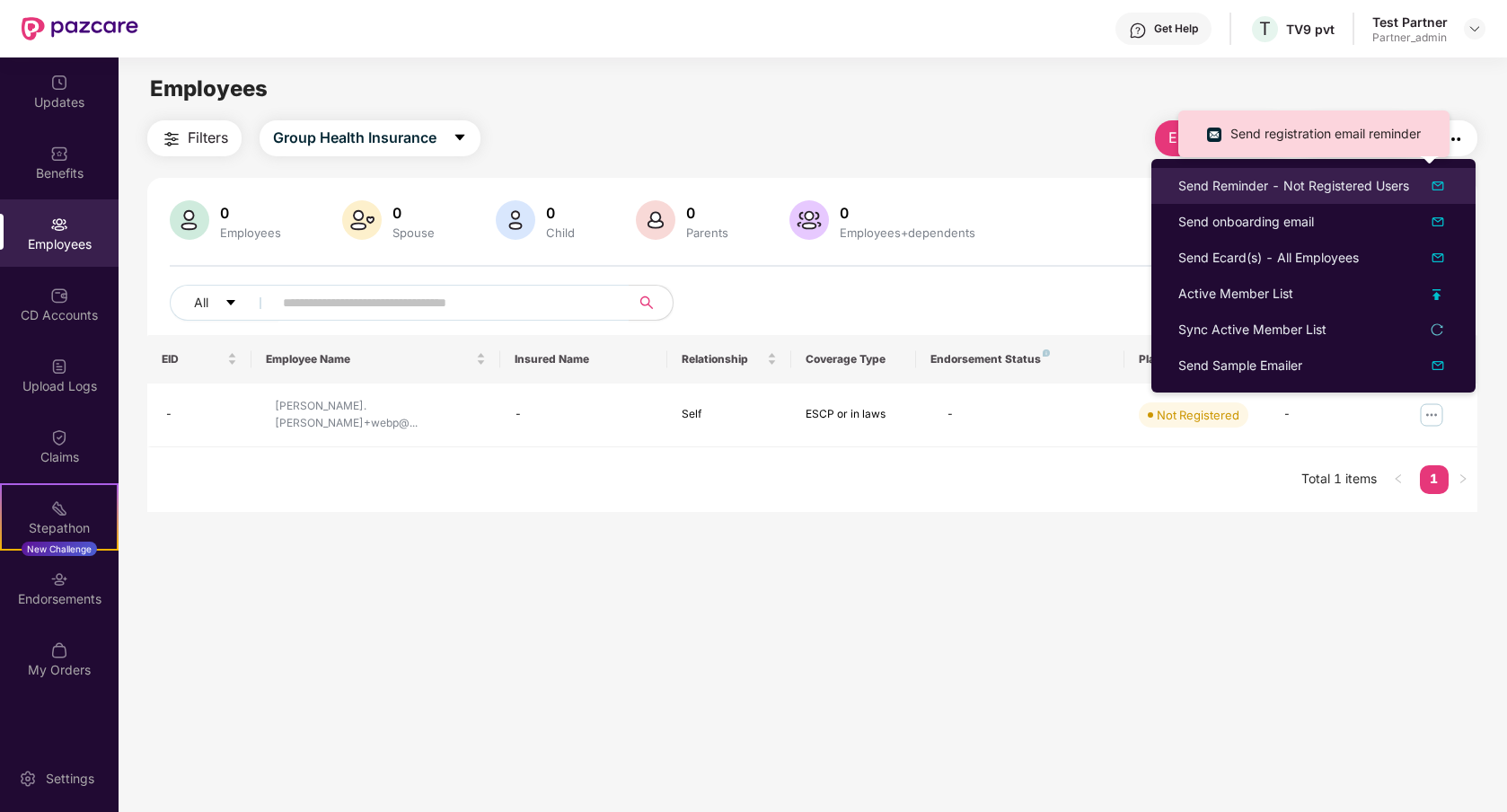
click at [1303, 188] on div "Send Reminder - Not Registered Users" at bounding box center [1294, 186] width 231 height 20
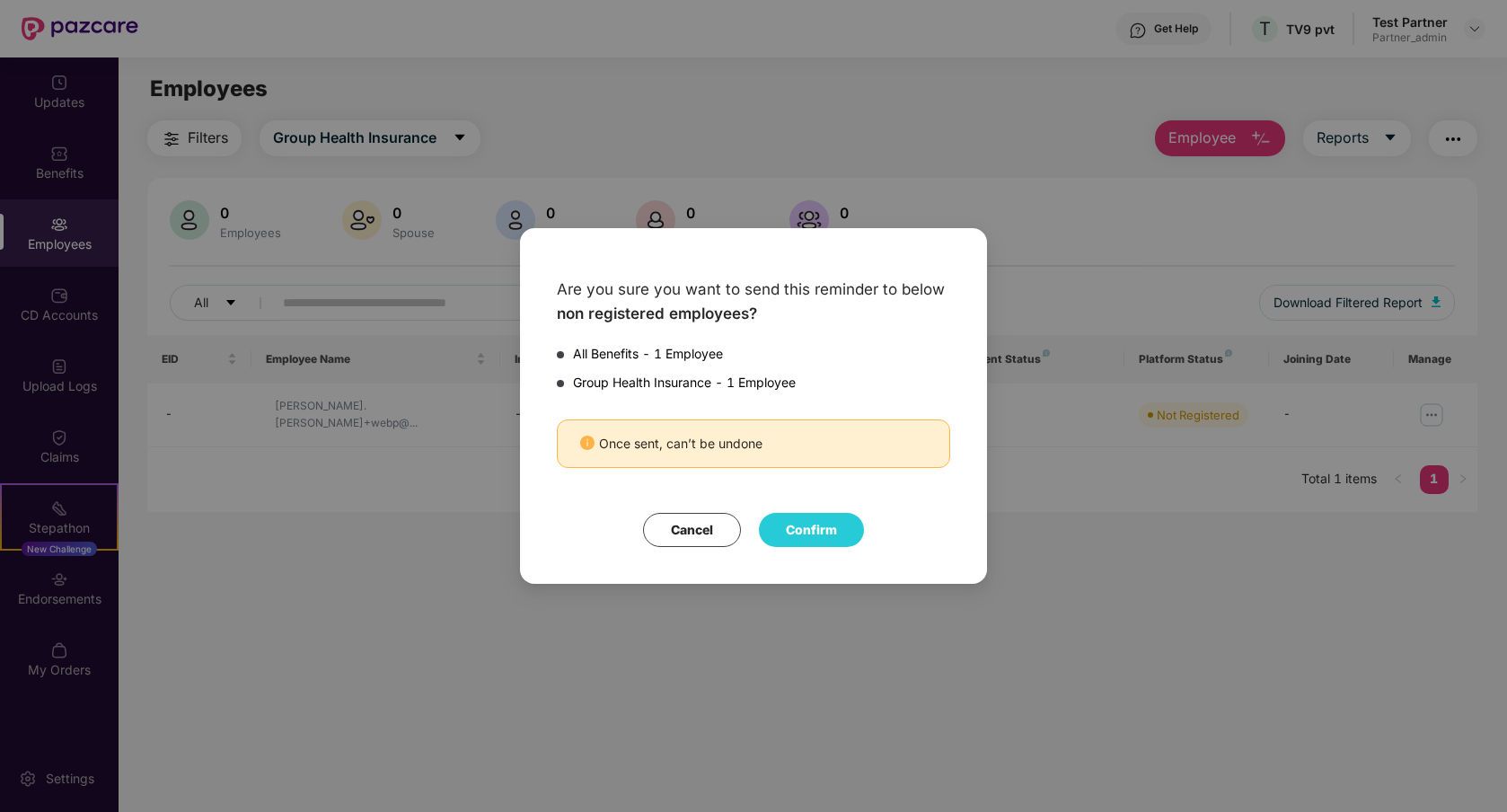
click at [812, 527] on button "Confirm" at bounding box center [811, 530] width 105 height 34
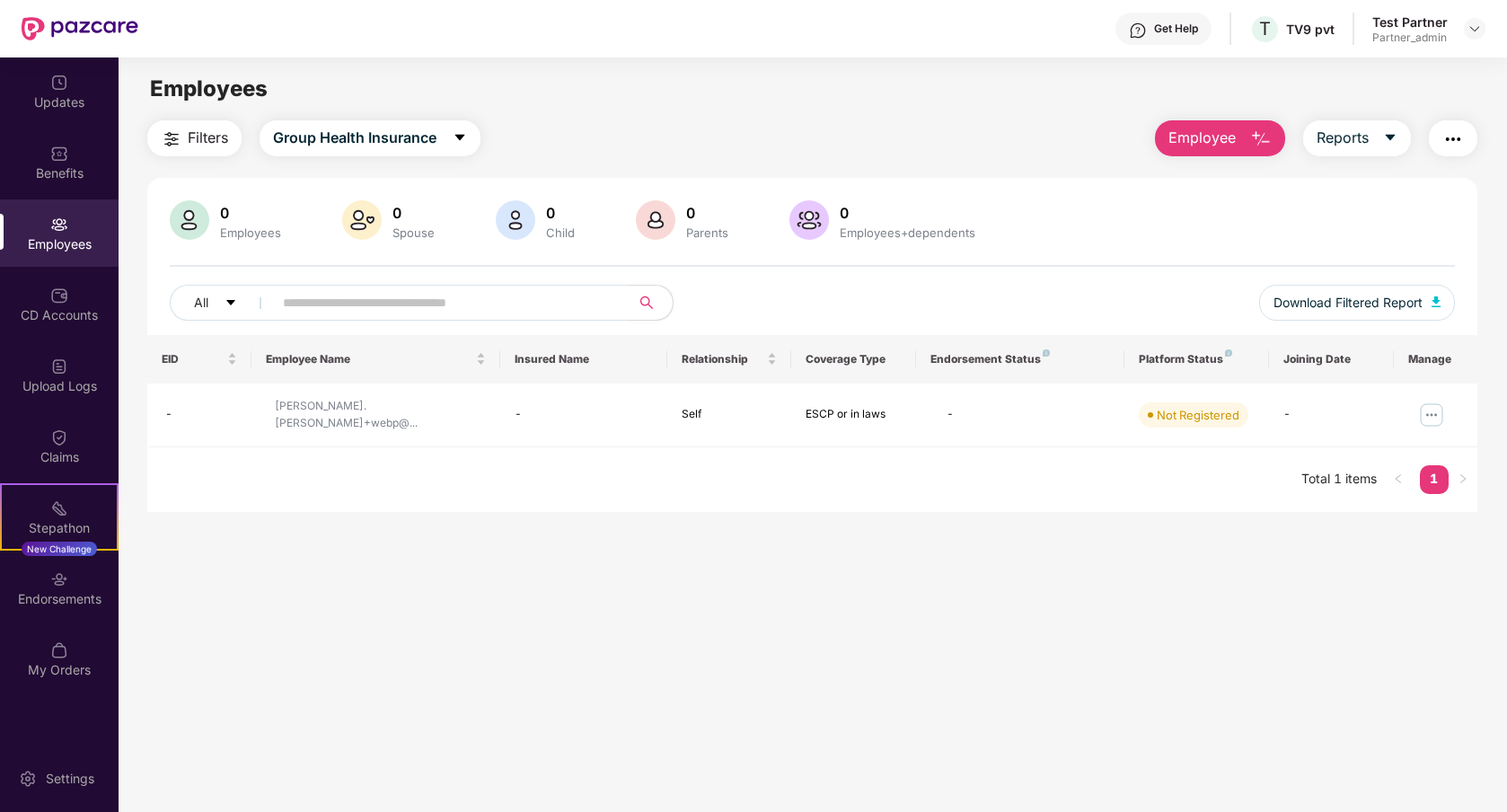
click at [1450, 142] on img "button" at bounding box center [1453, 139] width 22 height 22
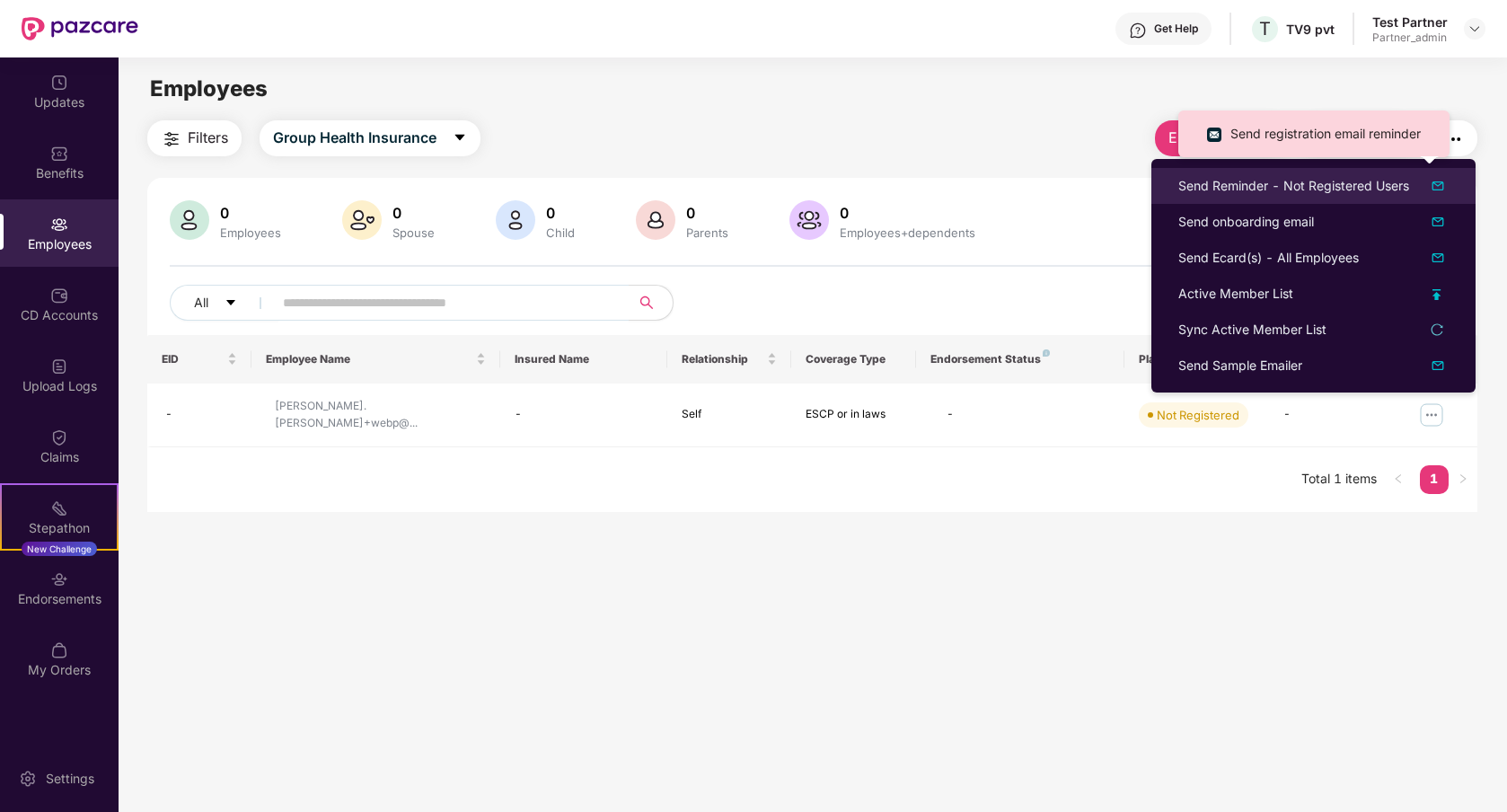
click at [1288, 193] on div "Send Reminder - Not Registered Users" at bounding box center [1294, 186] width 231 height 20
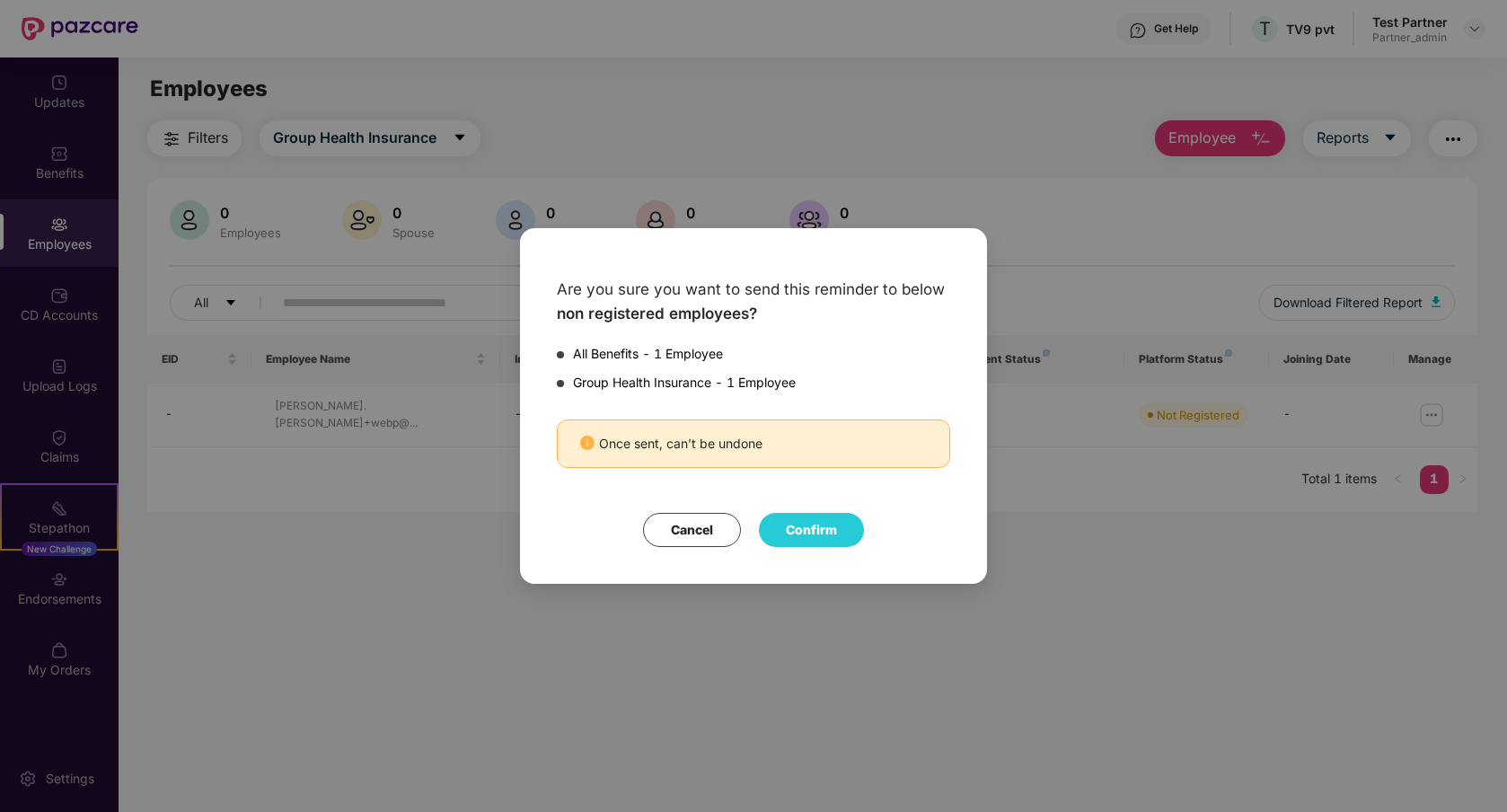
click at [809, 536] on button "Confirm" at bounding box center [811, 530] width 105 height 34
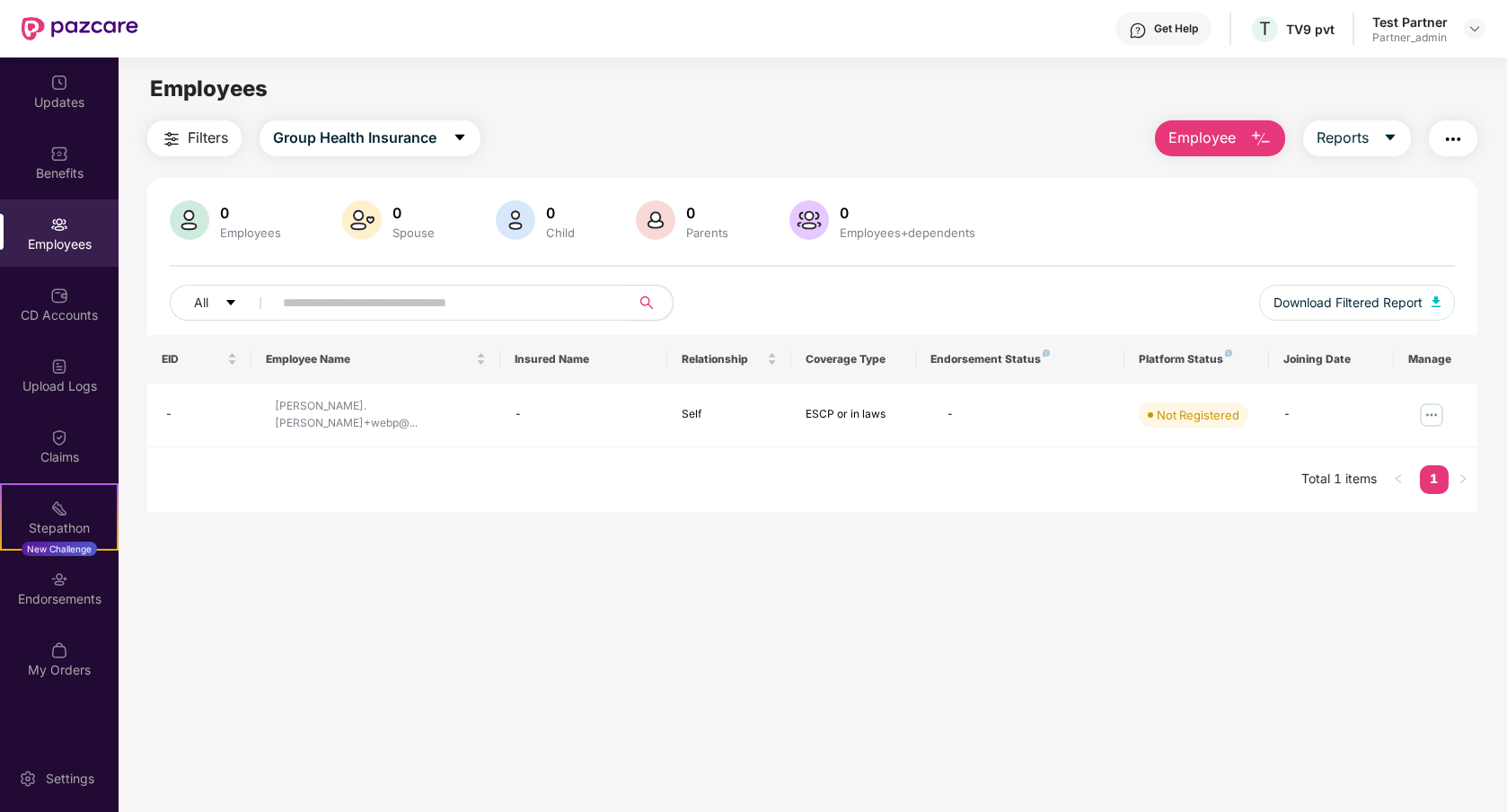
click at [1454, 142] on img "button" at bounding box center [1453, 139] width 22 height 22
